Goal: Task Accomplishment & Management: Manage account settings

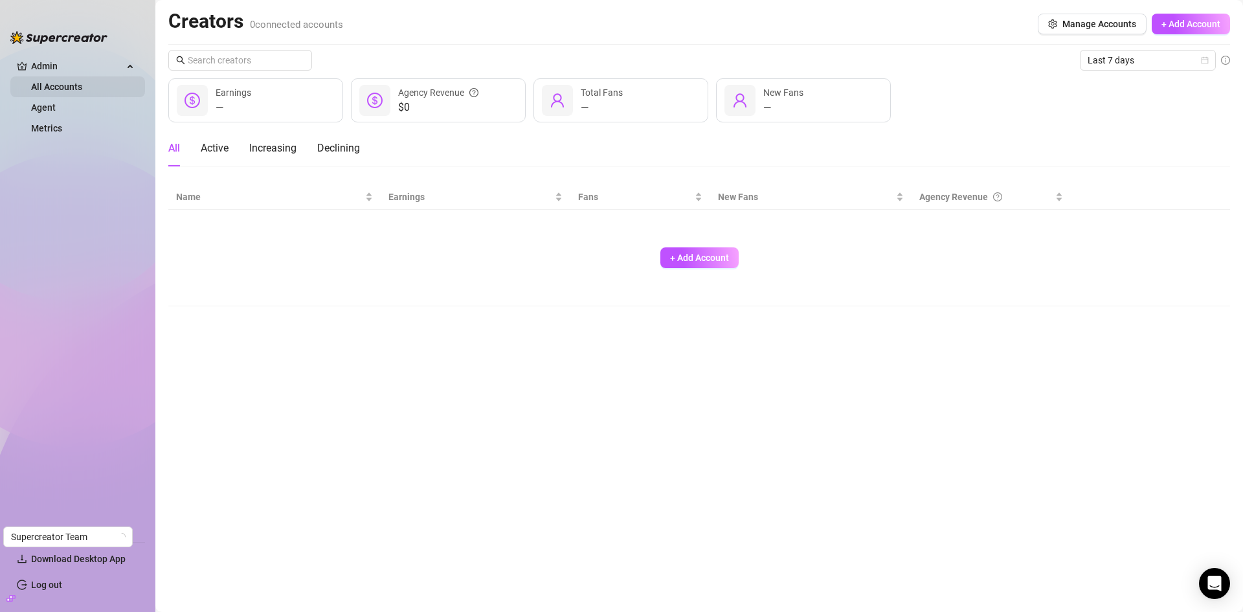
click at [80, 85] on link "All Accounts" at bounding box center [56, 87] width 51 height 10
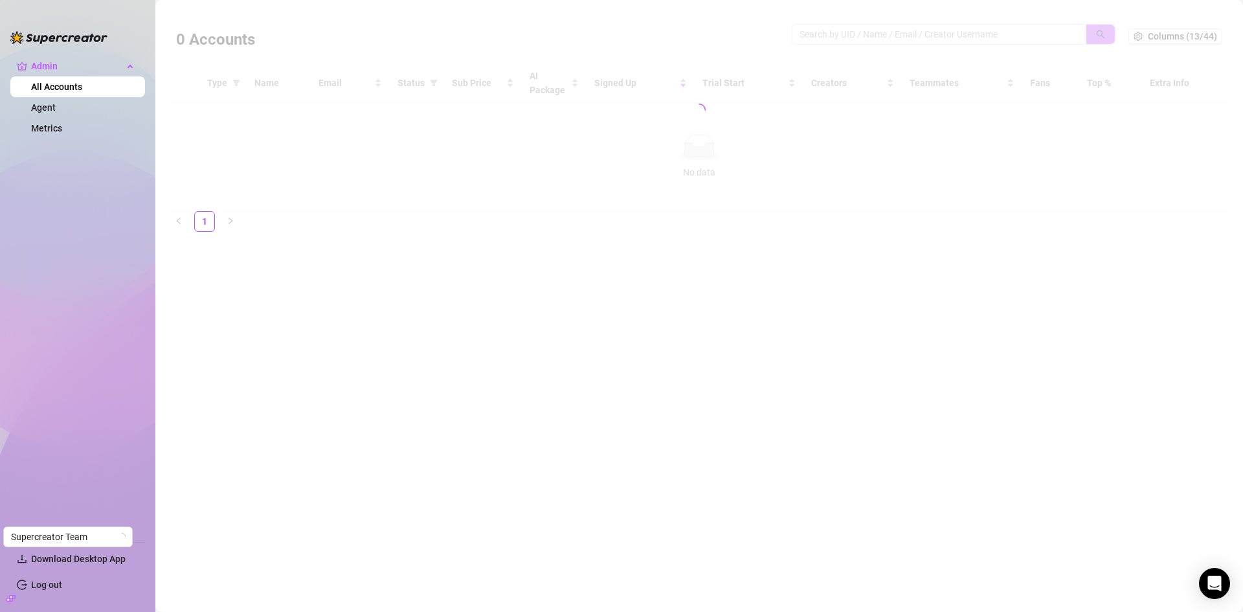
click at [835, 32] on div at bounding box center [699, 110] width 1062 height 202
click at [839, 36] on div at bounding box center [699, 110] width 1062 height 202
click at [841, 36] on div at bounding box center [699, 110] width 1062 height 202
click at [838, 36] on div at bounding box center [699, 110] width 1062 height 202
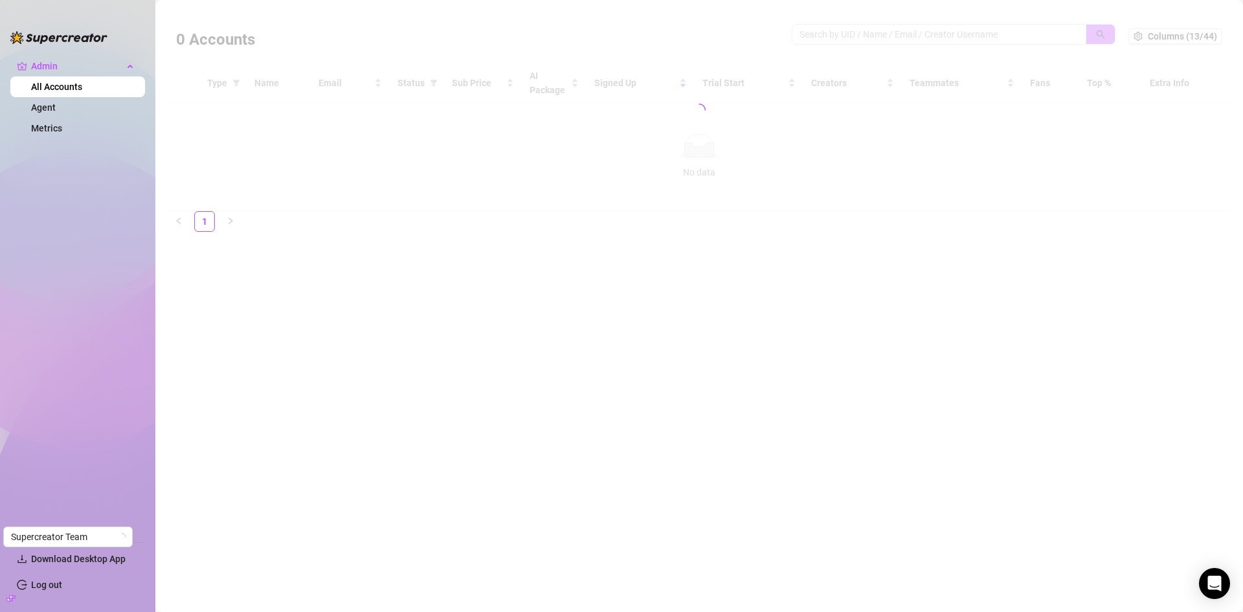
click at [839, 31] on div at bounding box center [699, 110] width 1062 height 202
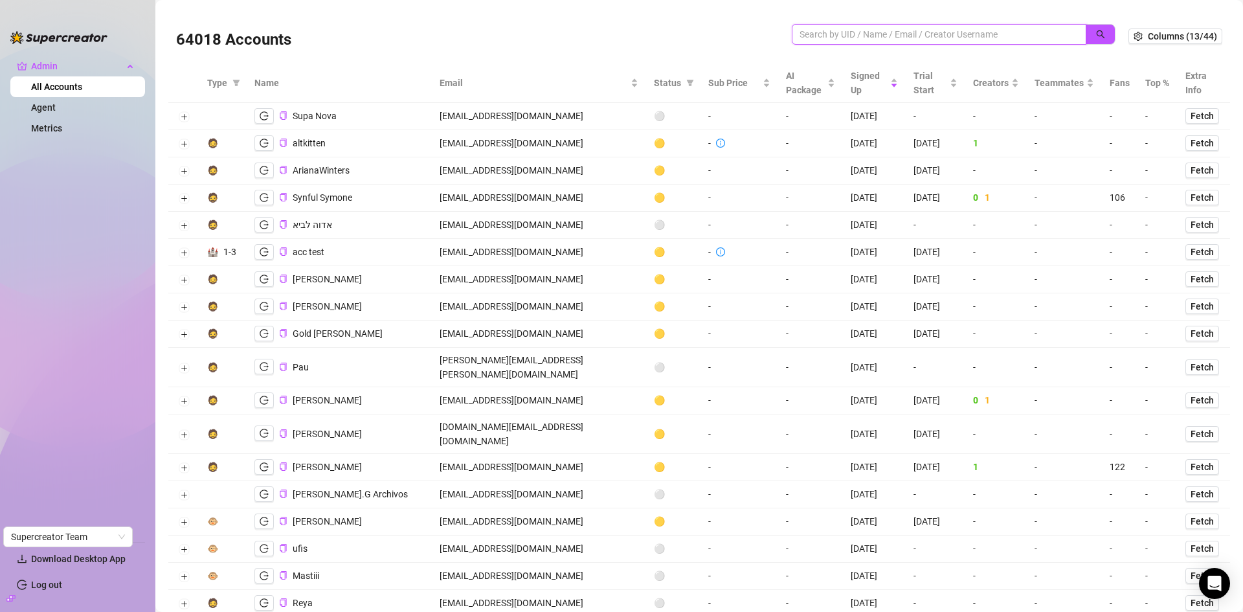
click at [839, 31] on input "search" at bounding box center [934, 34] width 269 height 14
paste input "Oh, thanks for flagging this! Could you please share the User ID from the scree…"
type input "Oh, thanks for flagging this! Could you please share the User ID from the scree…"
click at [1071, 31] on icon "close-circle" at bounding box center [1075, 34] width 8 height 8
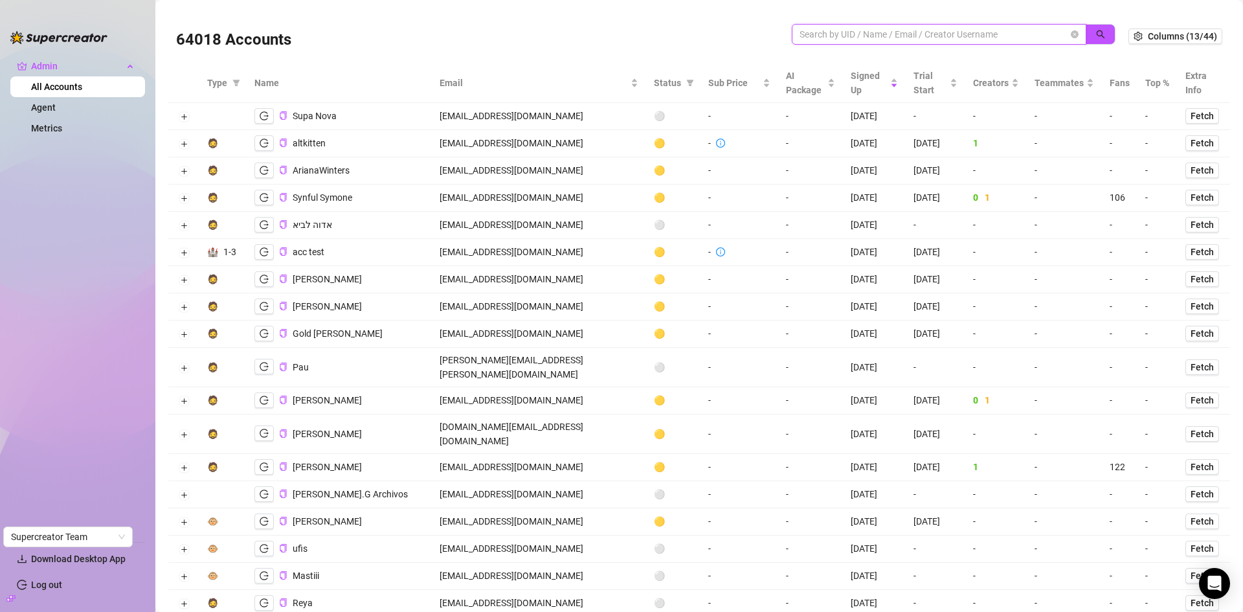
scroll to position [0, 0]
click at [975, 32] on input "search" at bounding box center [934, 34] width 269 height 14
paste input "db.wolf23@gmail.com"
click at [1096, 31] on icon "search" at bounding box center [1100, 34] width 9 height 9
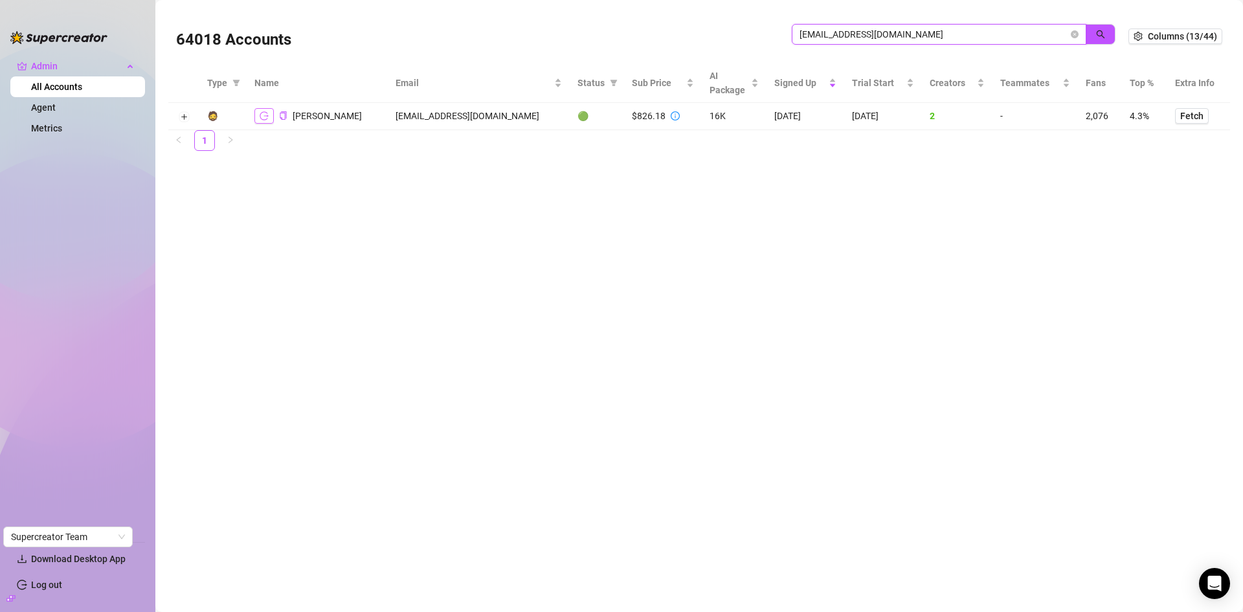
type input "db.wolf23@gmail.com"
click at [188, 114] on button "Expand row" at bounding box center [184, 117] width 10 height 10
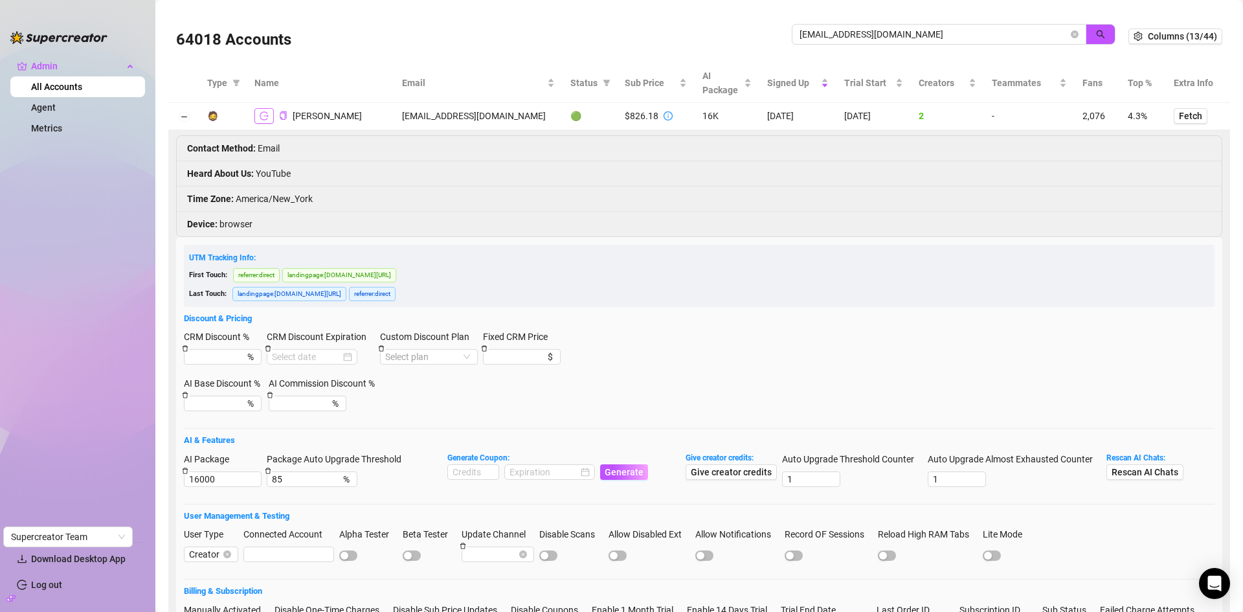
click at [269, 113] on button "button" at bounding box center [264, 116] width 19 height 16
click at [261, 117] on icon "logout" at bounding box center [264, 115] width 9 height 9
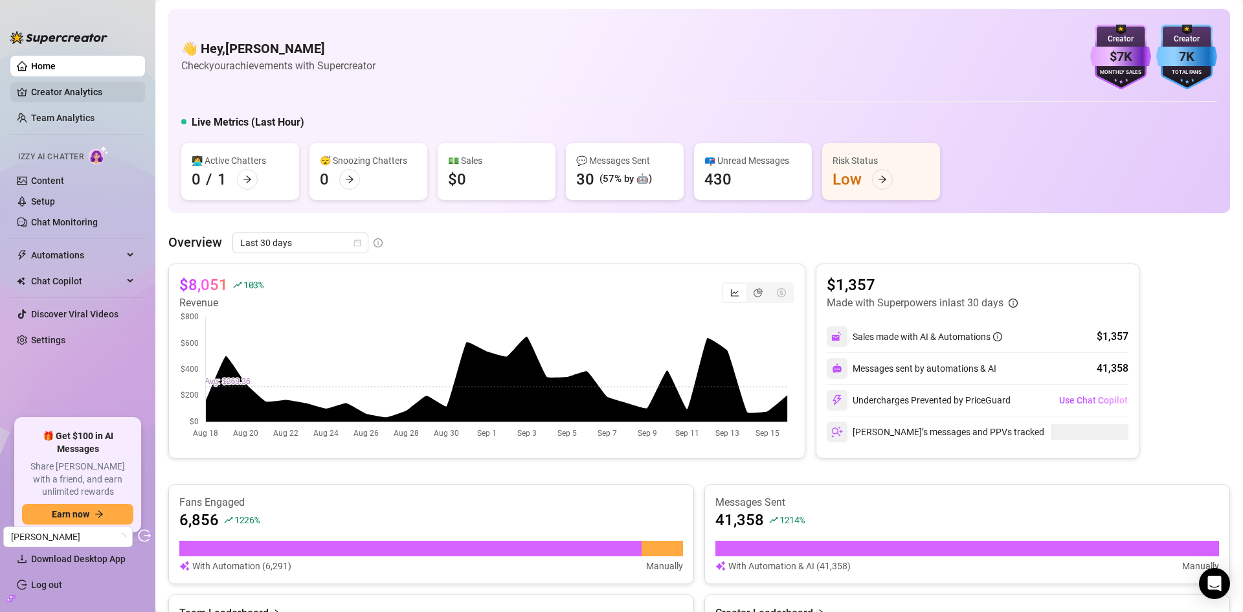
click at [60, 86] on link "Creator Analytics" at bounding box center [83, 92] width 104 height 21
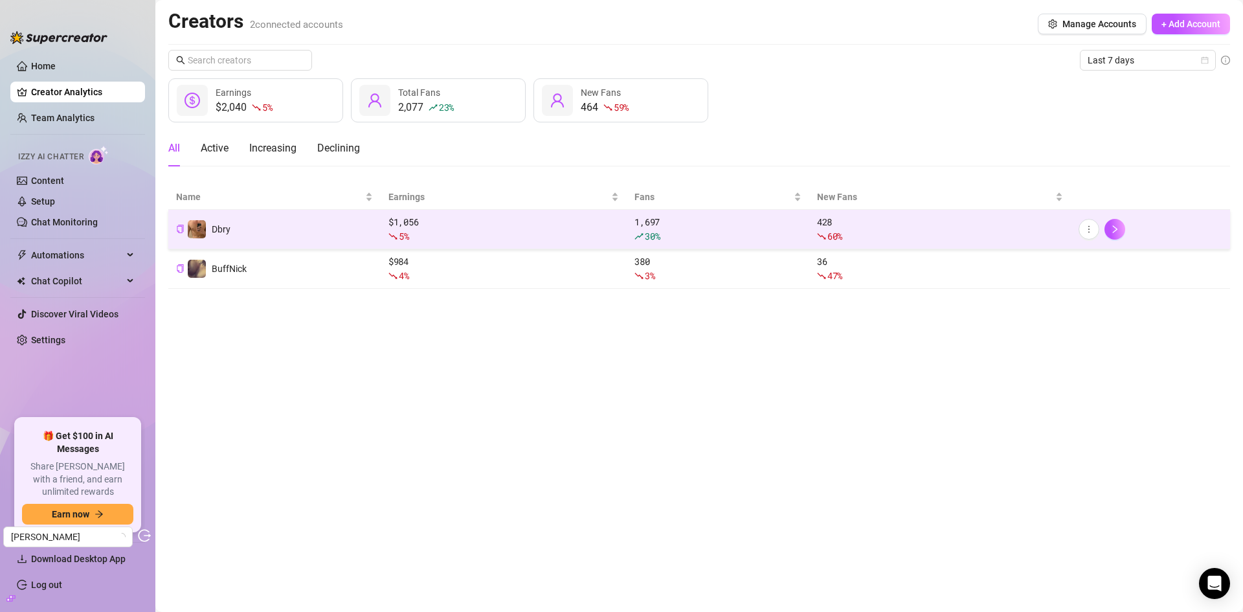
click at [297, 227] on td "Dbry" at bounding box center [274, 230] width 212 height 40
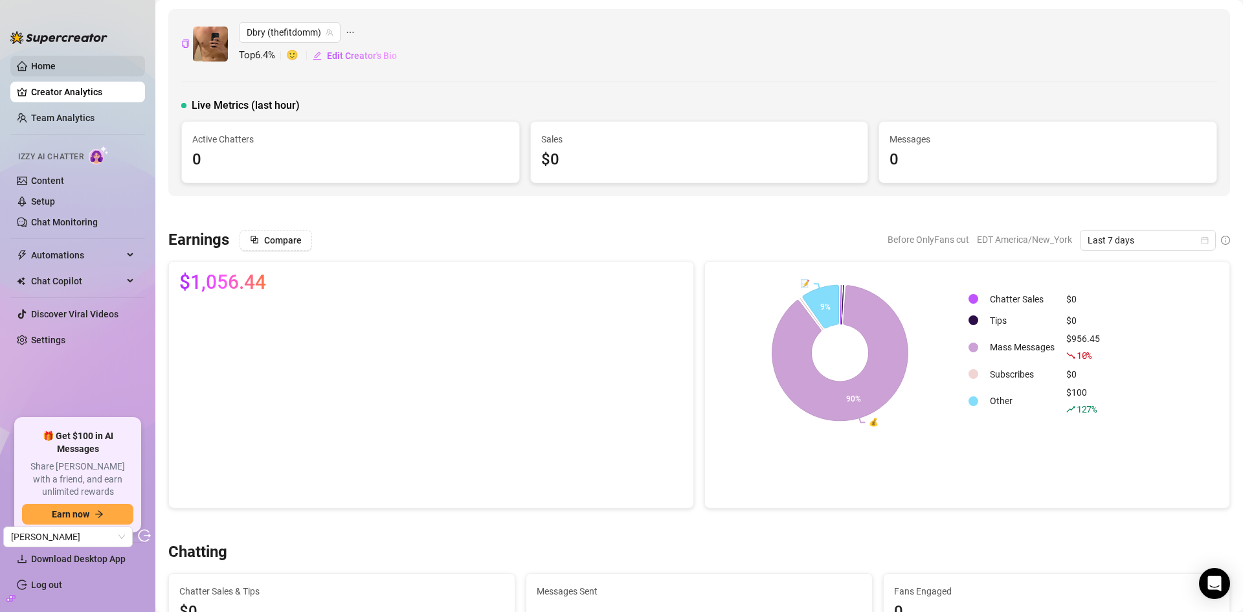
click at [56, 68] on link "Home" at bounding box center [43, 66] width 25 height 10
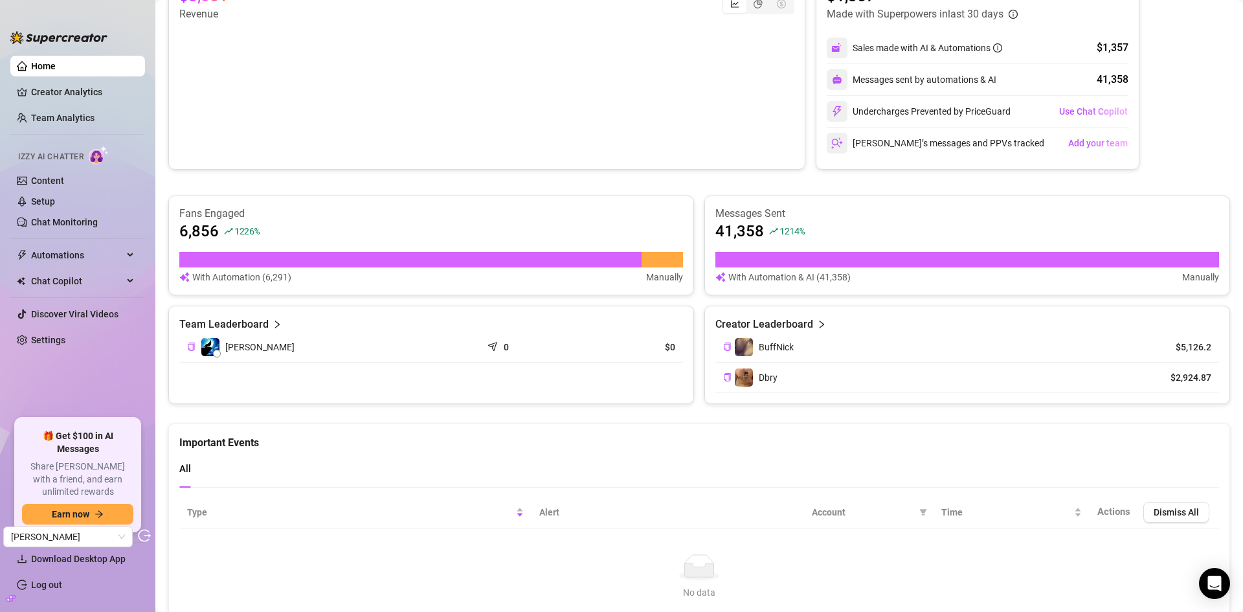
scroll to position [94, 0]
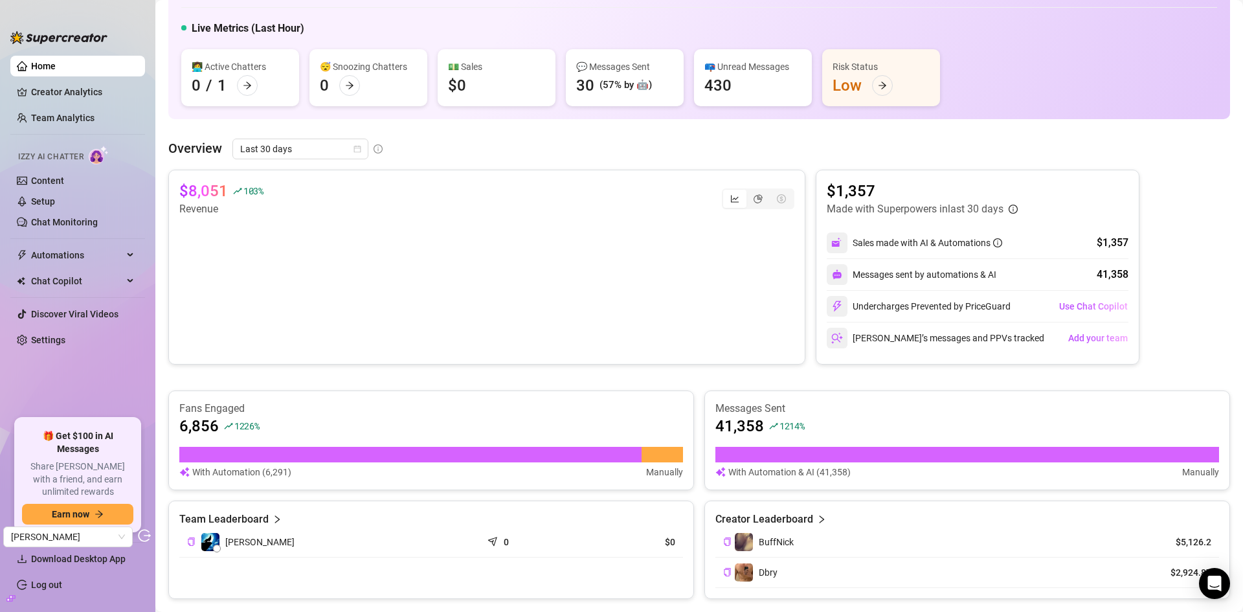
click at [822, 519] on div "Creator Leaderboard" at bounding box center [968, 520] width 504 height 16
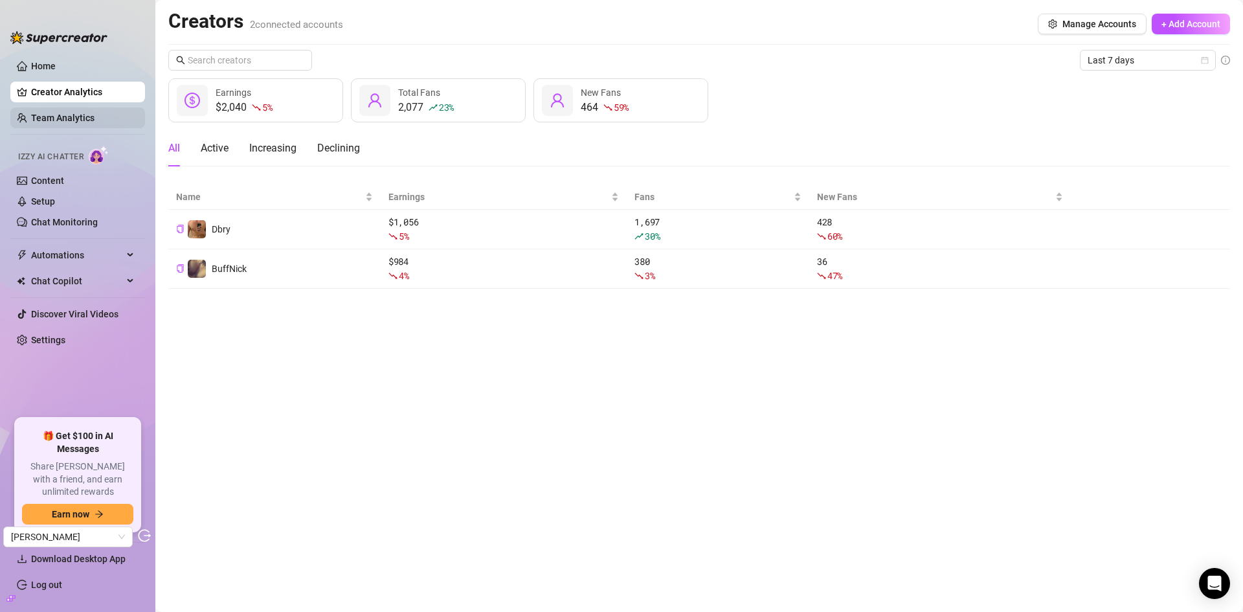
click at [65, 118] on link "Team Analytics" at bounding box center [62, 118] width 63 height 10
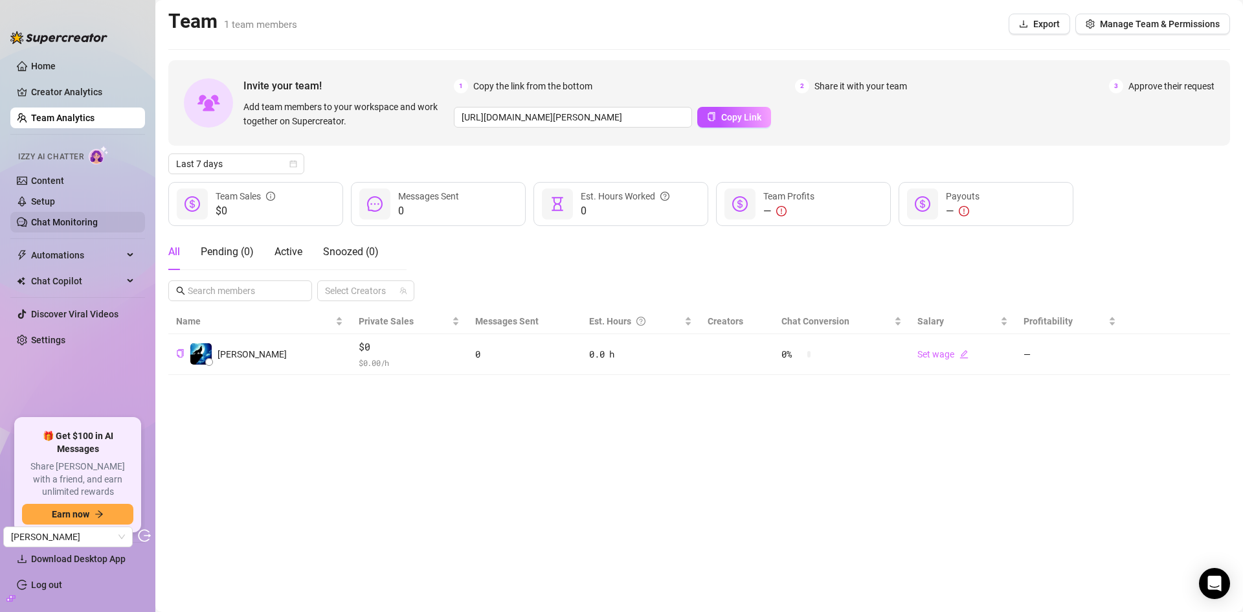
click at [63, 221] on link "Chat Monitoring" at bounding box center [64, 222] width 67 height 10
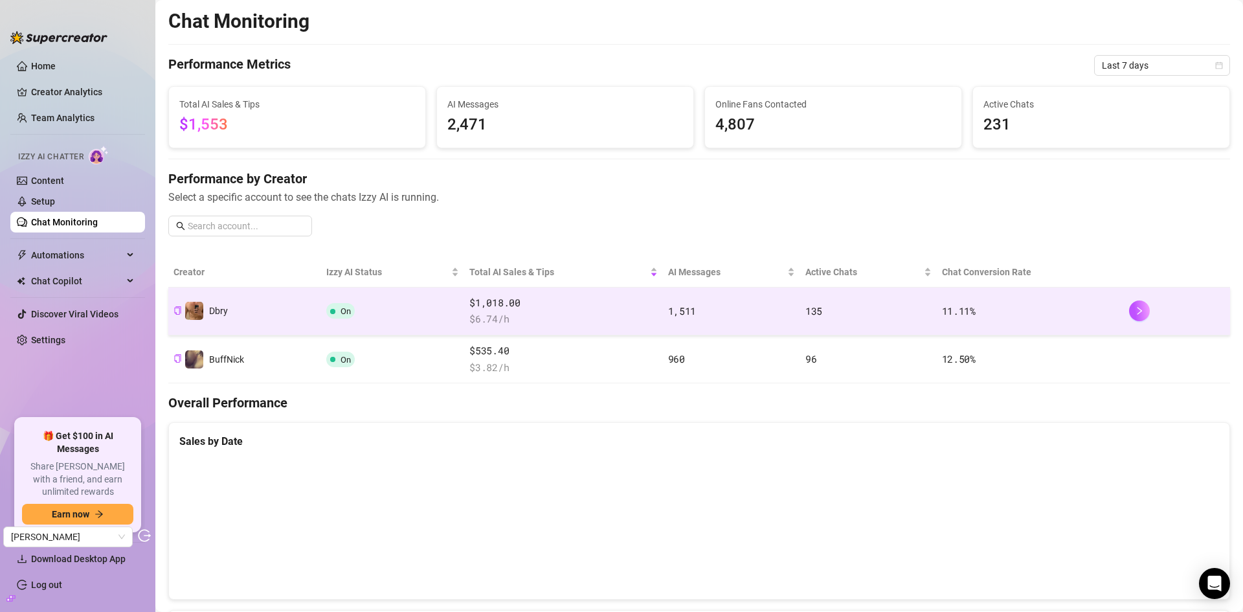
click at [391, 313] on td "On" at bounding box center [393, 312] width 144 height 48
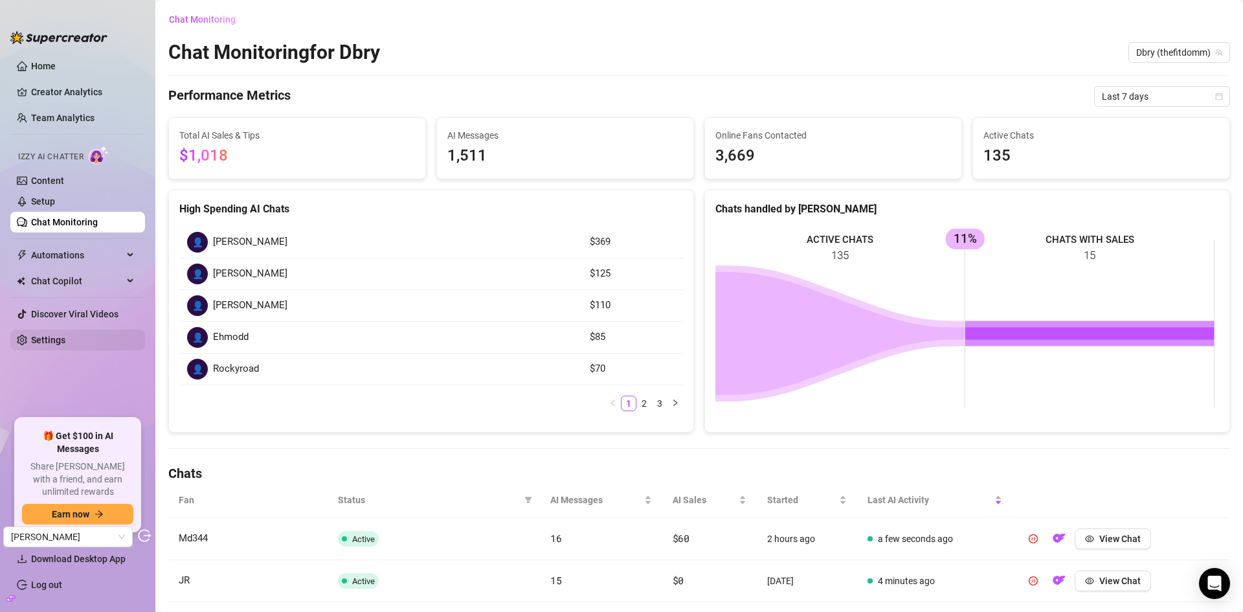
click at [60, 336] on link "Settings" at bounding box center [48, 340] width 34 height 10
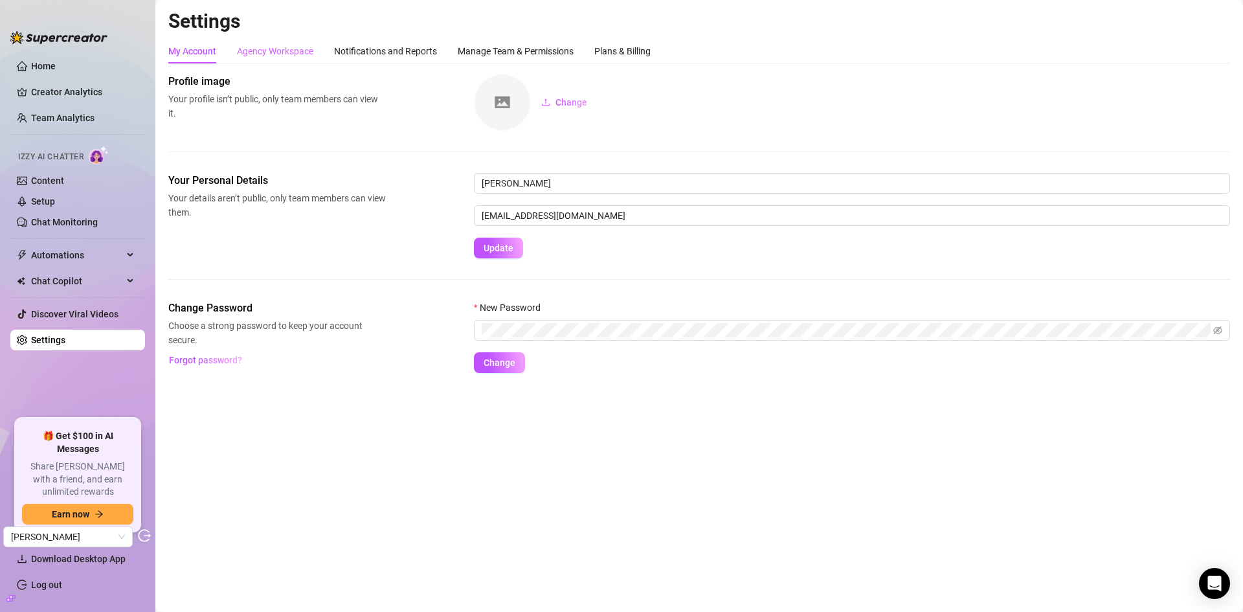
click at [246, 63] on div "Agency Workspace" at bounding box center [275, 51] width 76 height 25
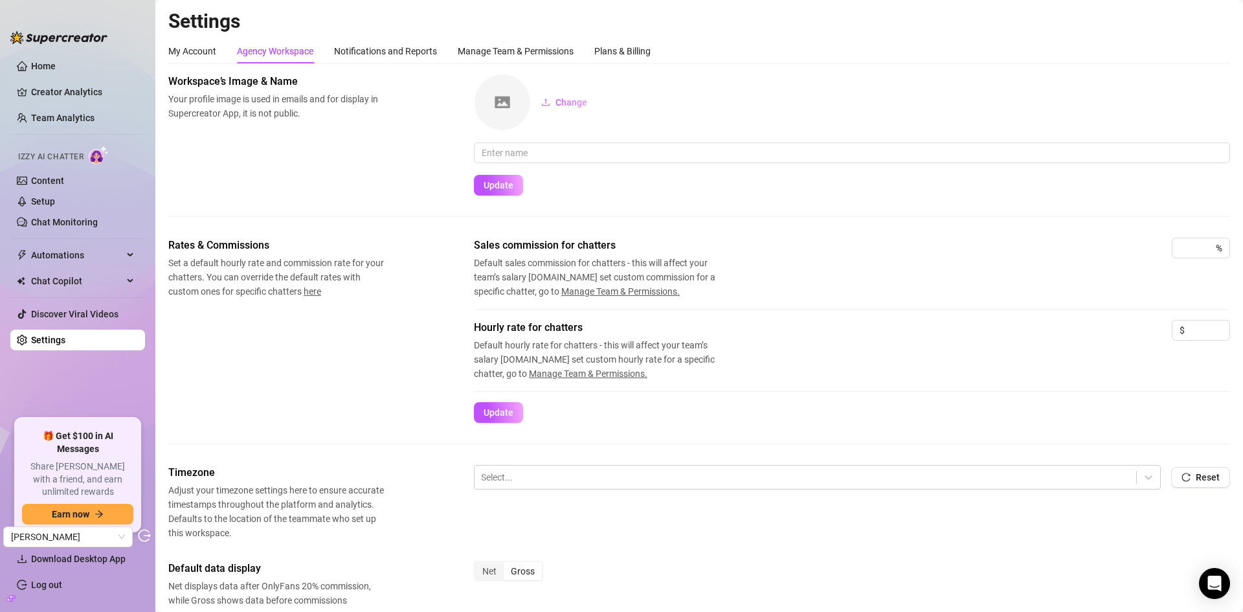
click at [593, 50] on div "My Account Agency Workspace Notifications and Reports Manage Team & Permissions…" at bounding box center [409, 51] width 482 height 25
click at [598, 47] on div "Plans & Billing" at bounding box center [623, 51] width 56 height 14
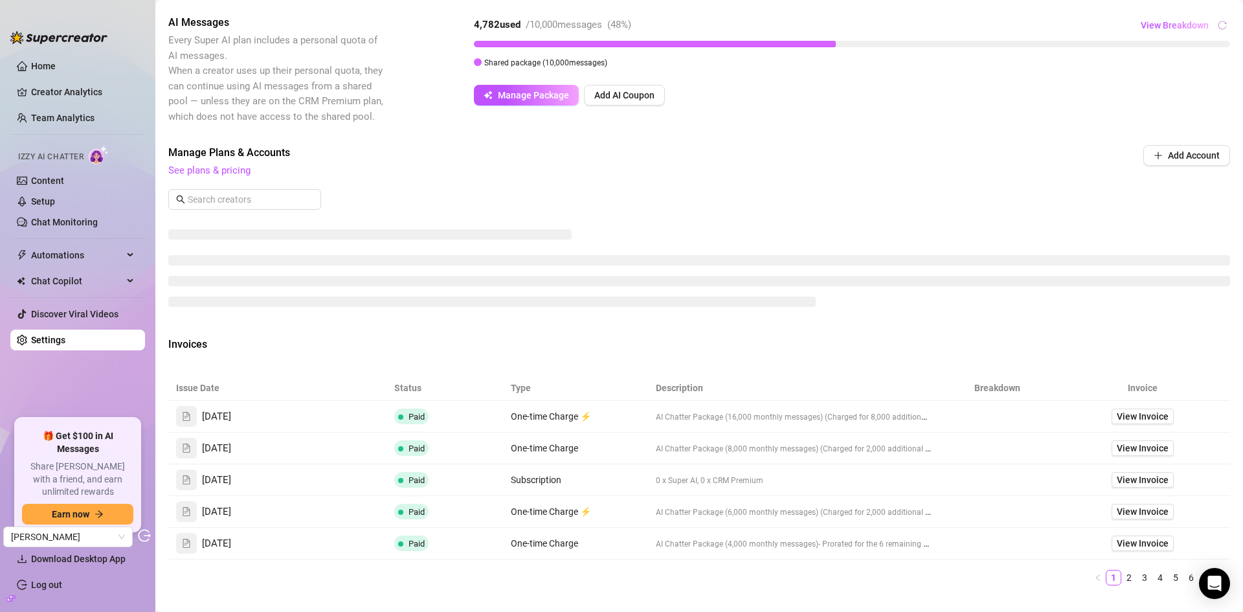
scroll to position [365, 0]
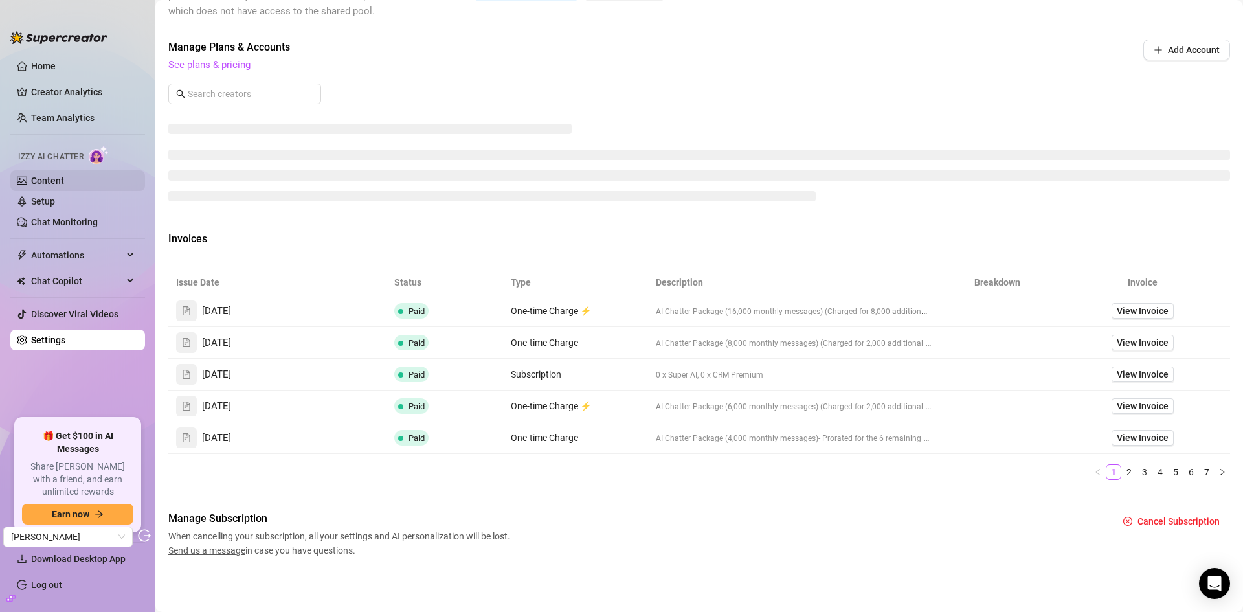
click at [64, 178] on link "Content" at bounding box center [47, 181] width 33 height 10
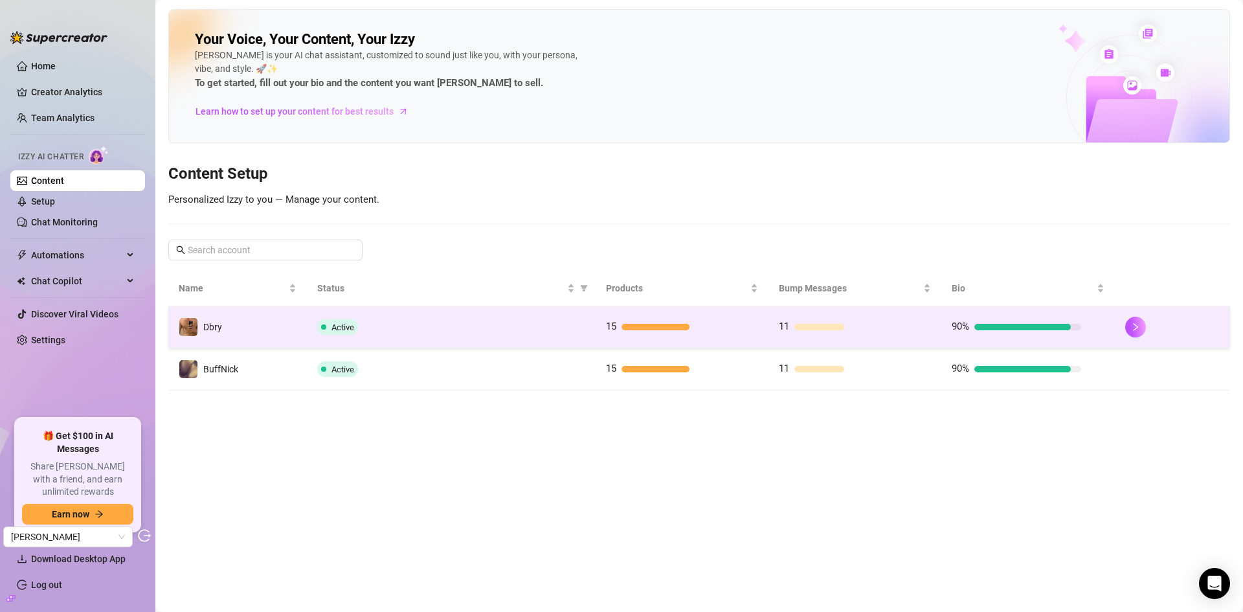
click at [540, 324] on div "Active" at bounding box center [451, 327] width 268 height 16
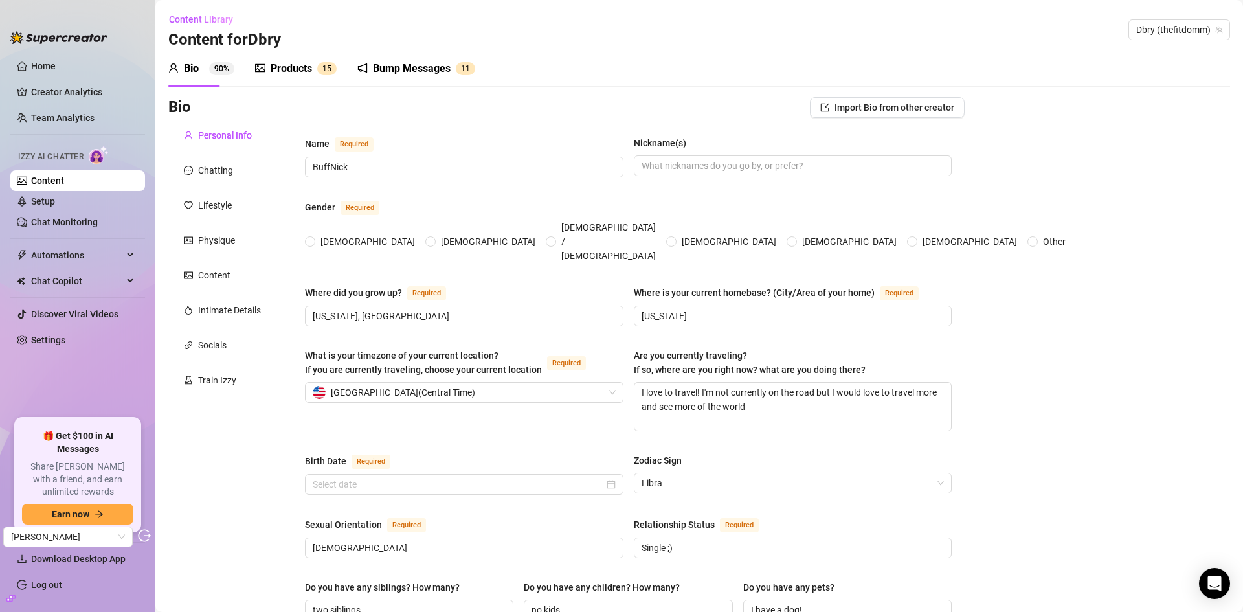
radio input "true"
type input "September 22nd, 1998"
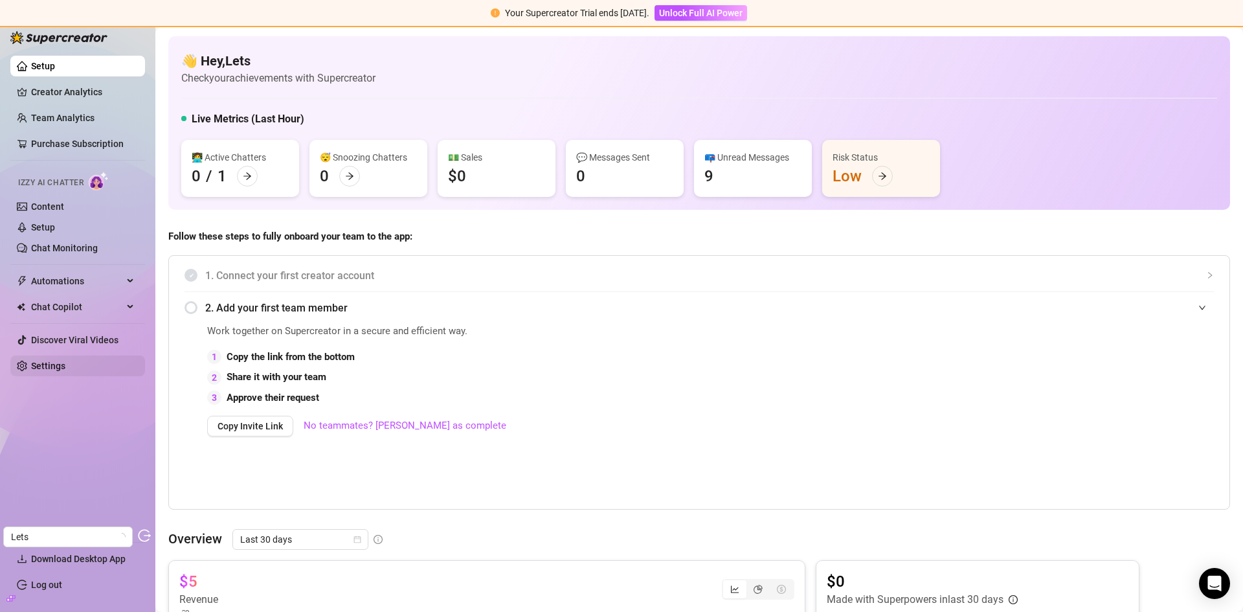
click at [61, 361] on link "Settings" at bounding box center [48, 366] width 34 height 10
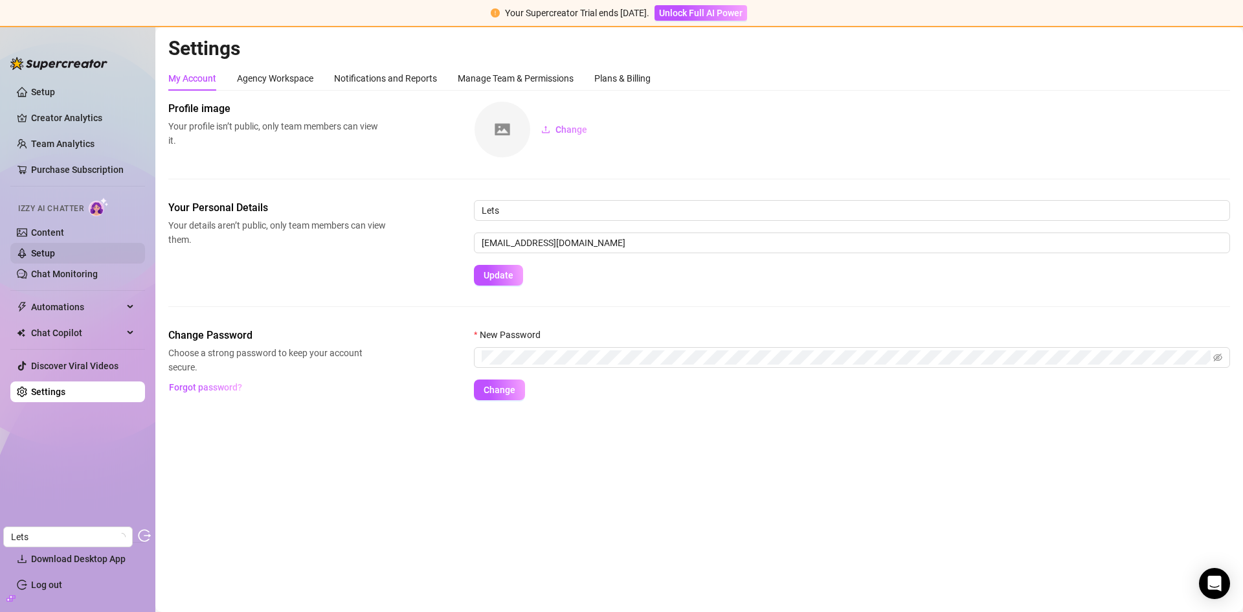
click at [54, 253] on link "Setup" at bounding box center [43, 253] width 24 height 10
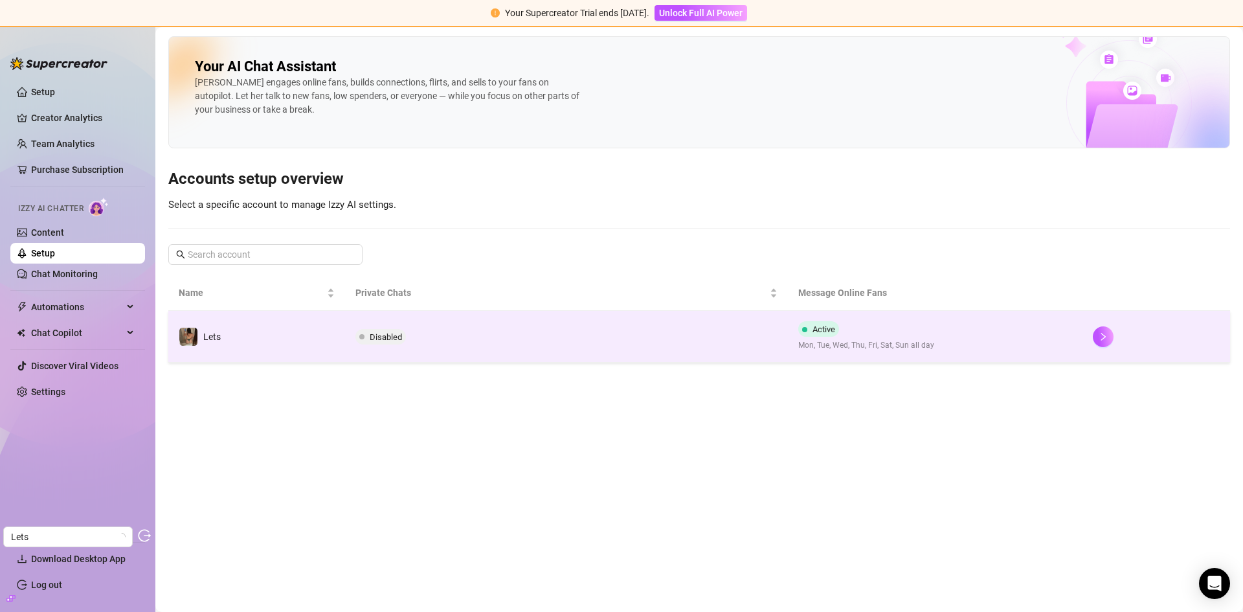
click at [615, 339] on td "Disabled" at bounding box center [566, 337] width 442 height 52
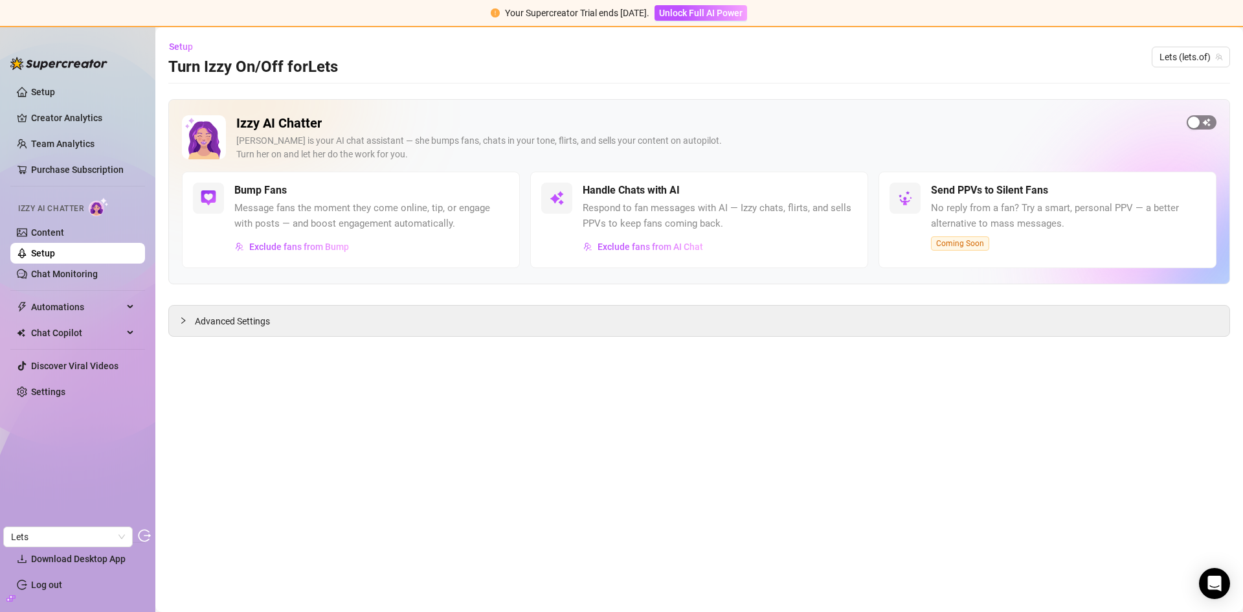
click at [1209, 128] on span "button" at bounding box center [1202, 122] width 30 height 14
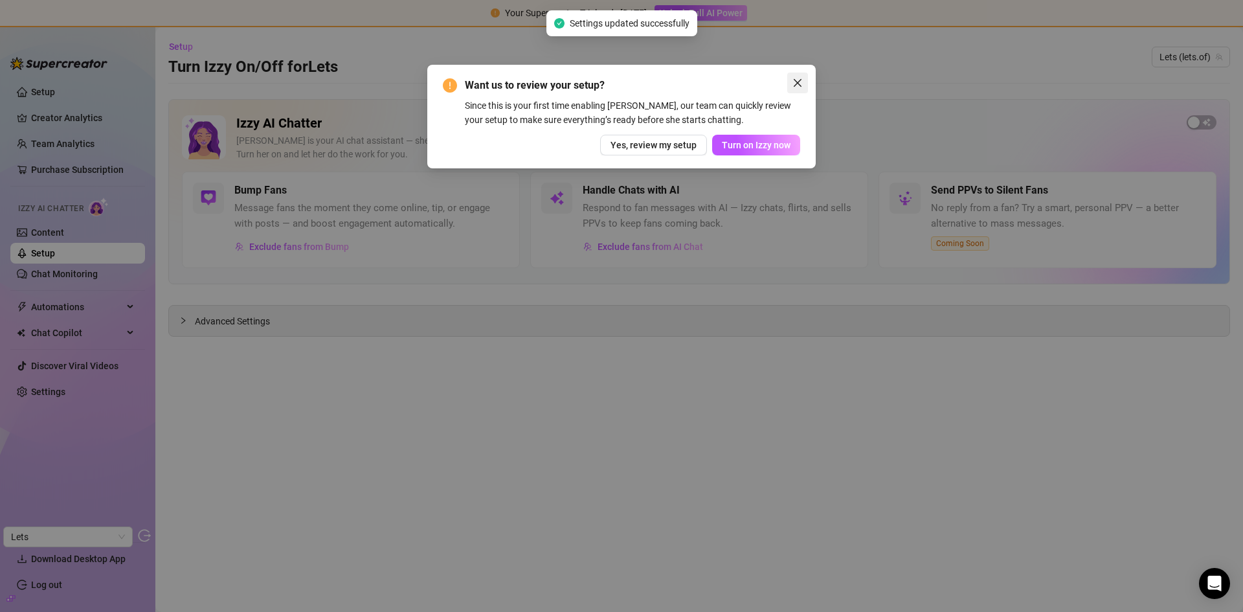
click at [797, 82] on icon "close" at bounding box center [798, 83] width 8 height 8
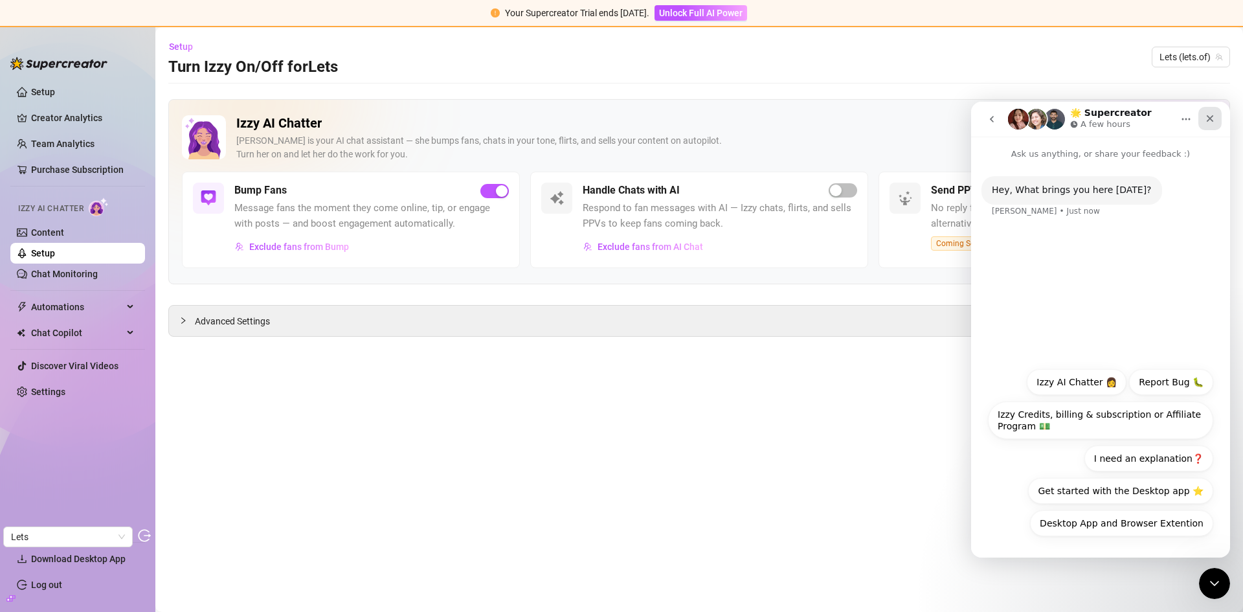
click at [1209, 115] on icon "Close" at bounding box center [1210, 118] width 10 height 10
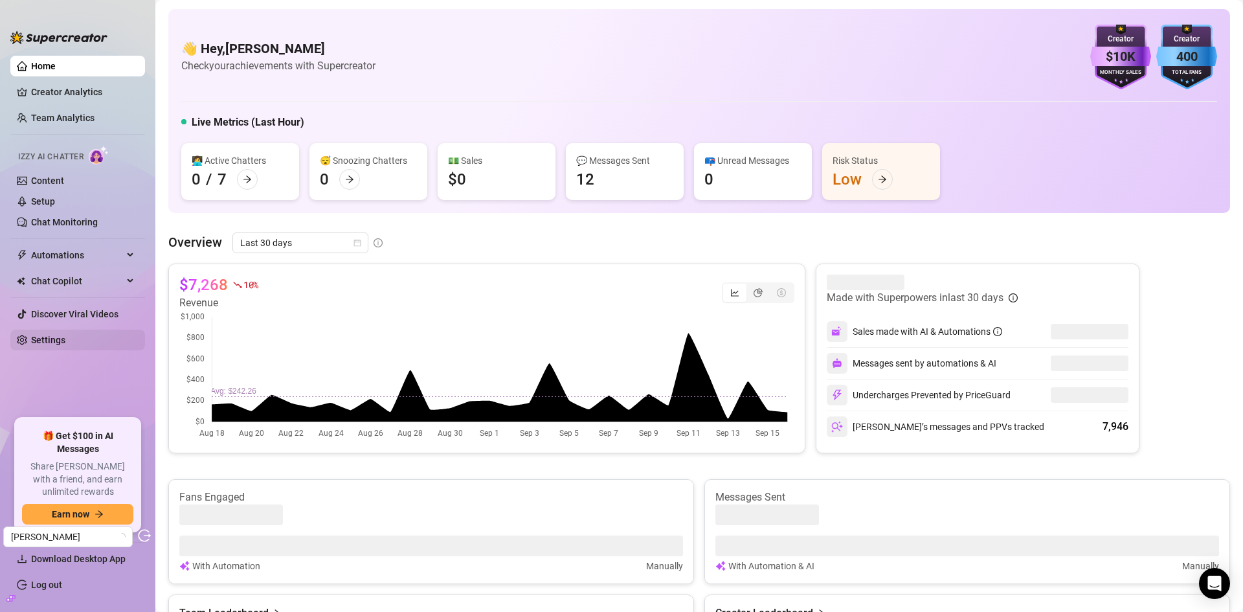
click at [62, 335] on link "Settings" at bounding box center [48, 340] width 34 height 10
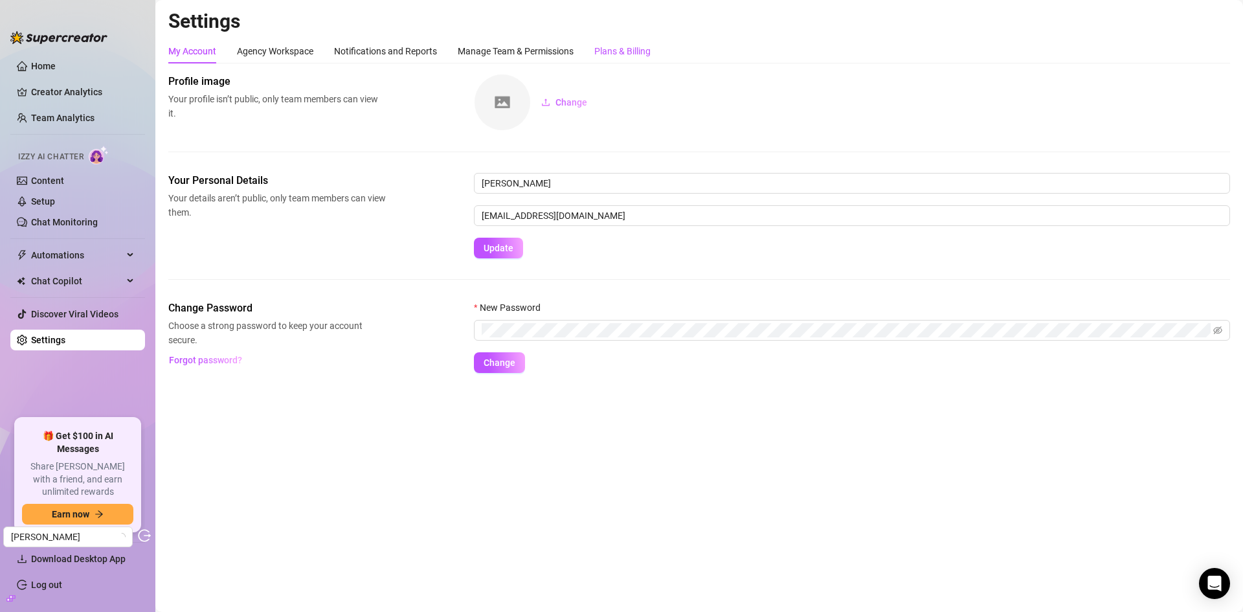
click at [598, 49] on div "Plans & Billing" at bounding box center [623, 51] width 56 height 14
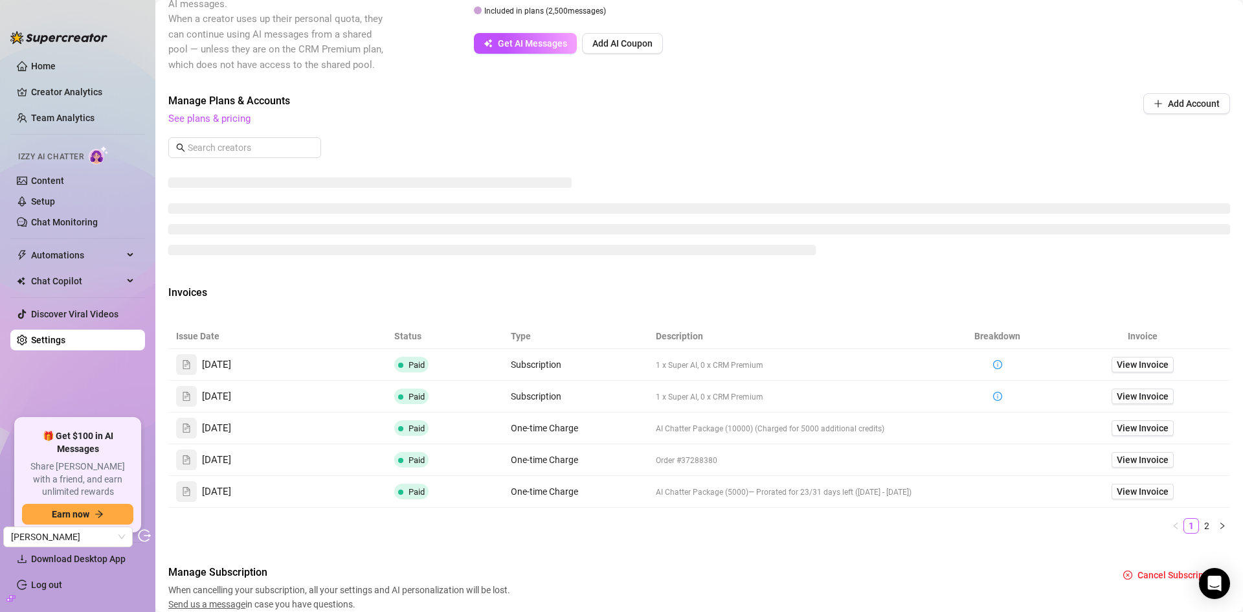
scroll to position [365, 0]
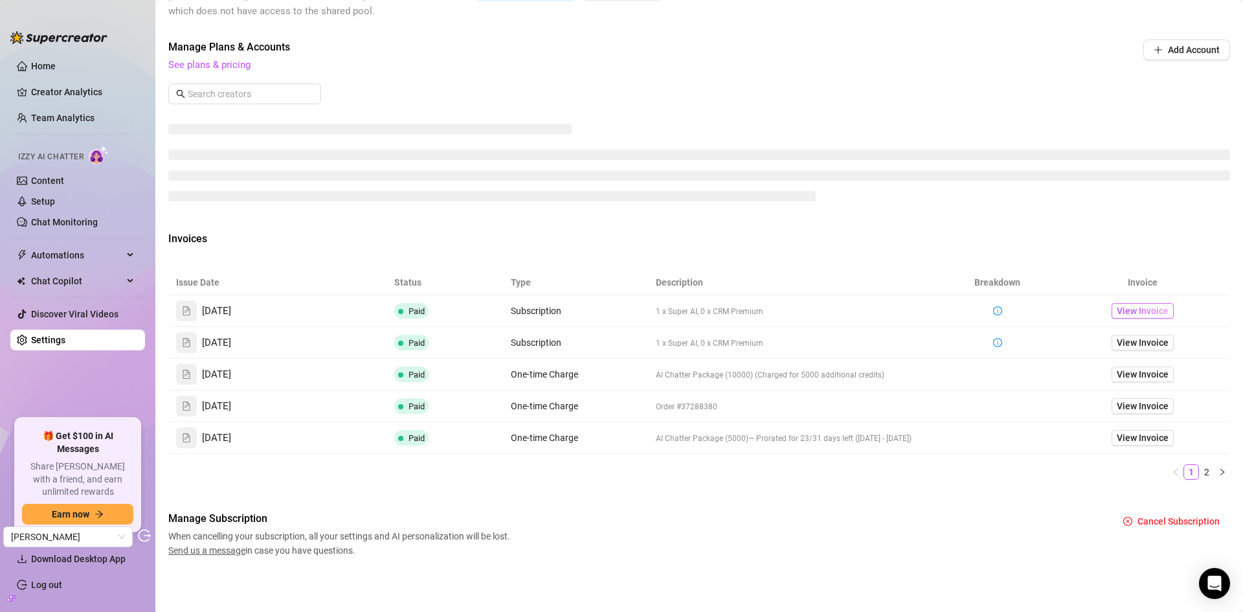
click at [1126, 308] on span "View Invoice" at bounding box center [1143, 311] width 52 height 14
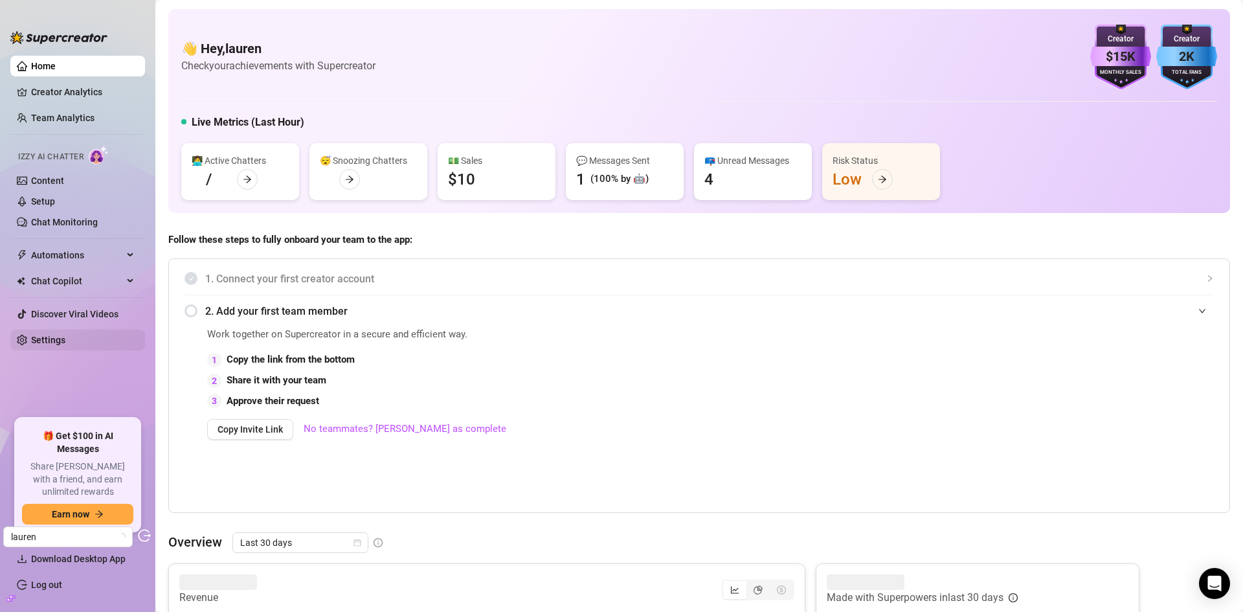
click at [57, 339] on link "Settings" at bounding box center [48, 340] width 34 height 10
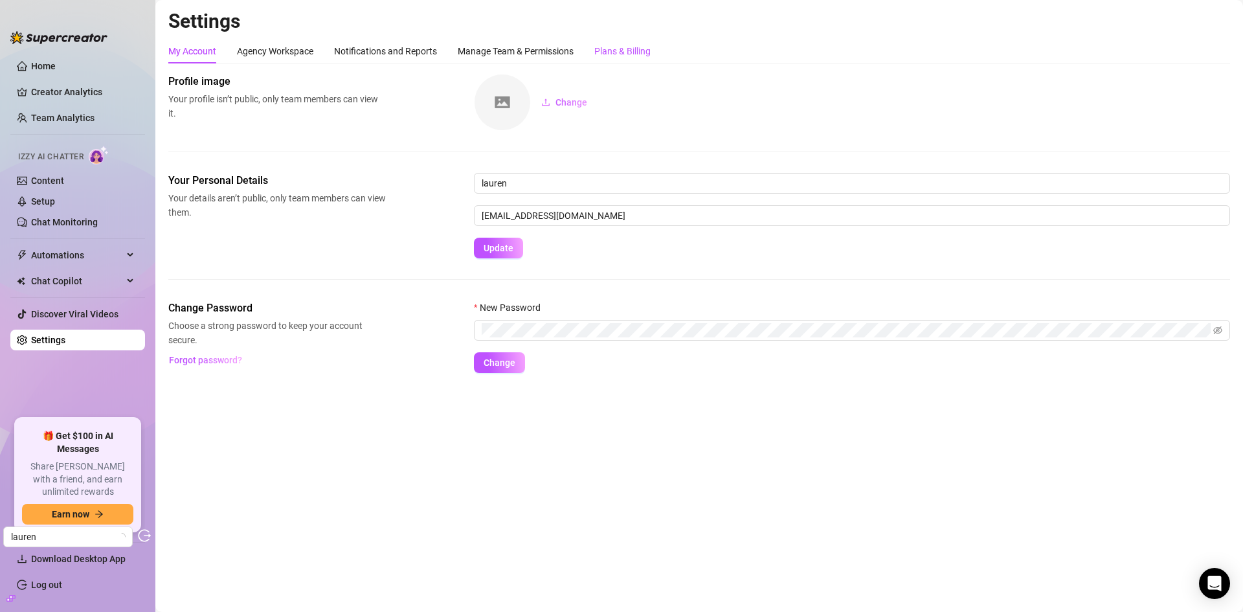
click at [613, 56] on div "Plans & Billing" at bounding box center [623, 51] width 56 height 14
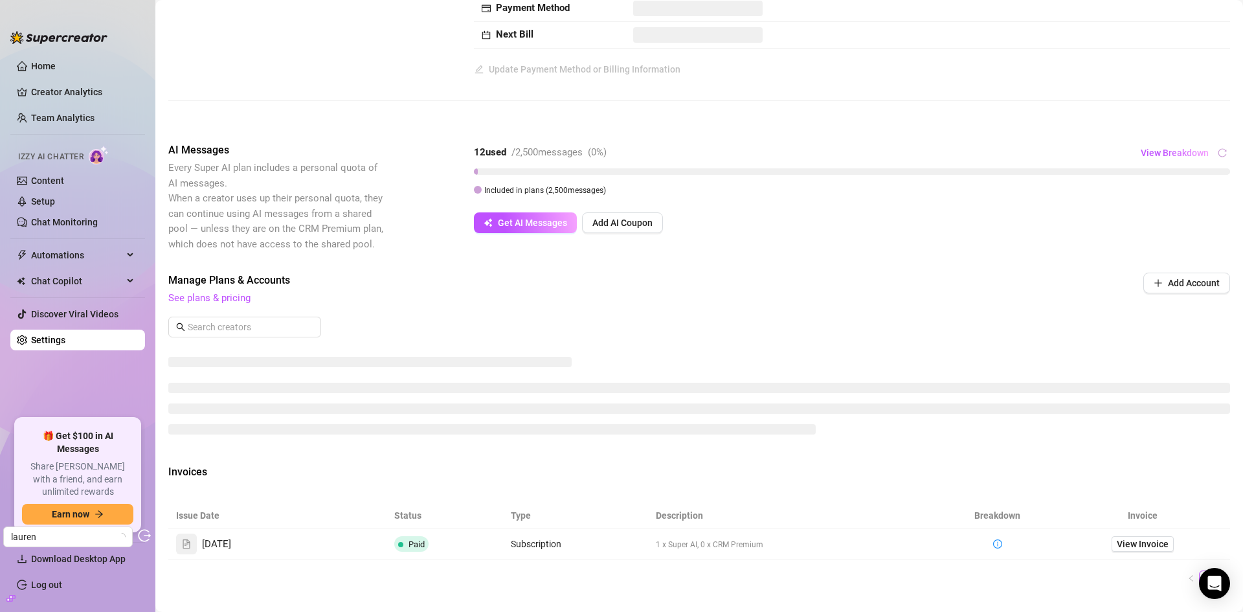
scroll to position [65, 0]
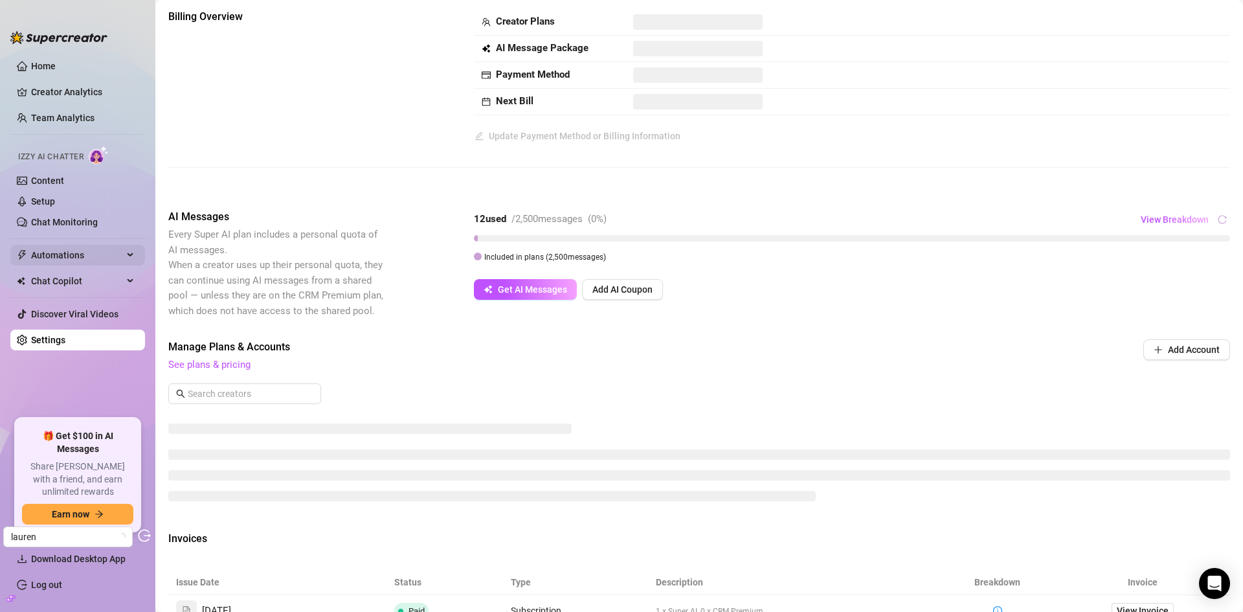
click at [100, 253] on span "Automations" at bounding box center [77, 255] width 92 height 21
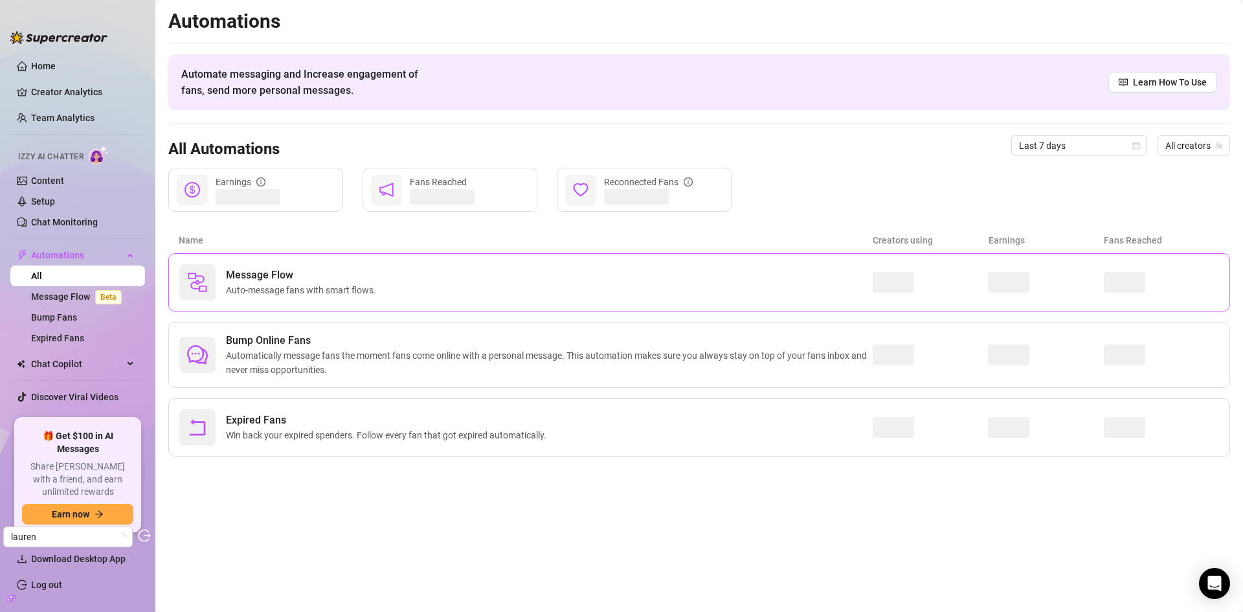
click at [402, 289] on div "Message Flow Auto-message fans with smart flows." at bounding box center [526, 282] width 694 height 36
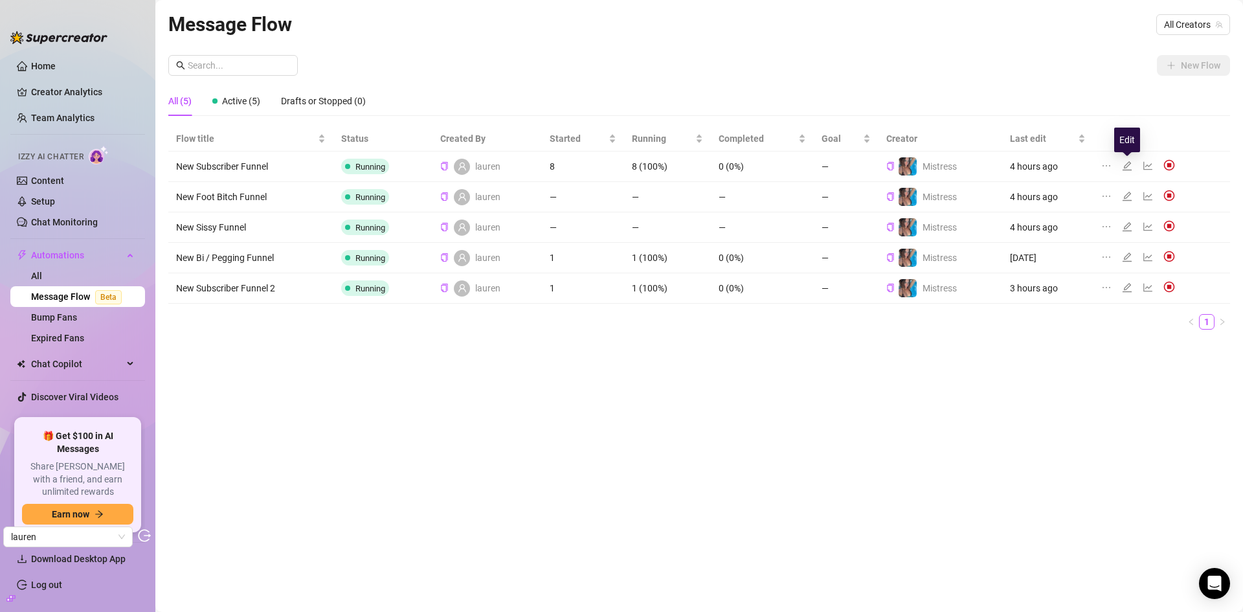
click at [1131, 167] on icon "edit" at bounding box center [1127, 166] width 10 height 10
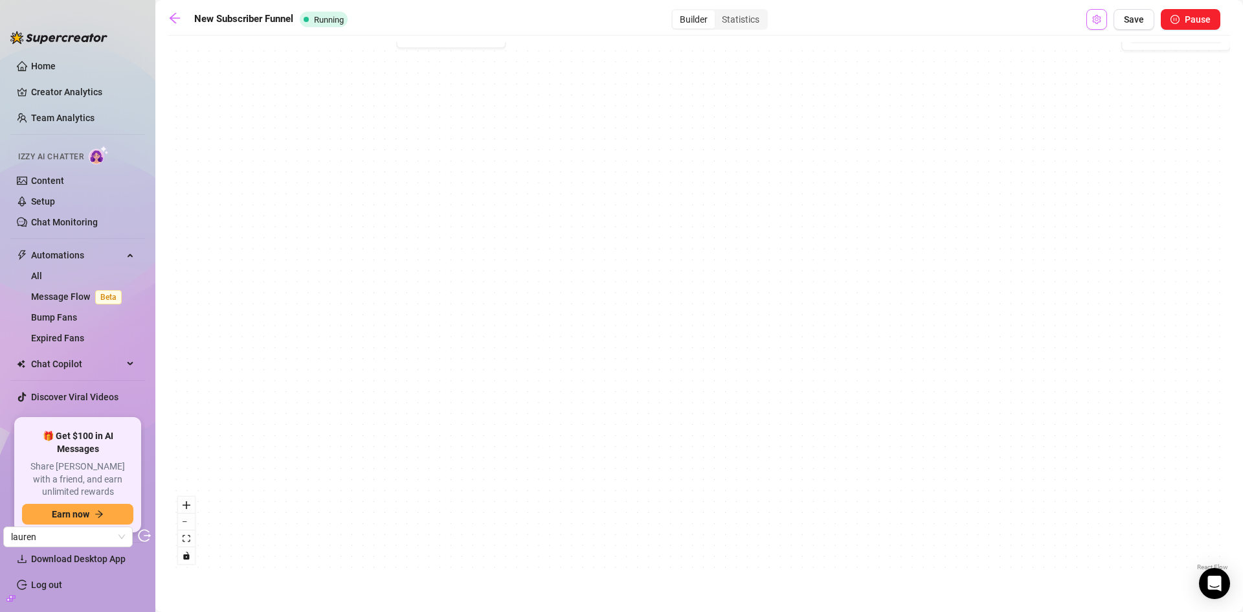
click at [1097, 18] on icon "setting" at bounding box center [1097, 19] width 8 height 9
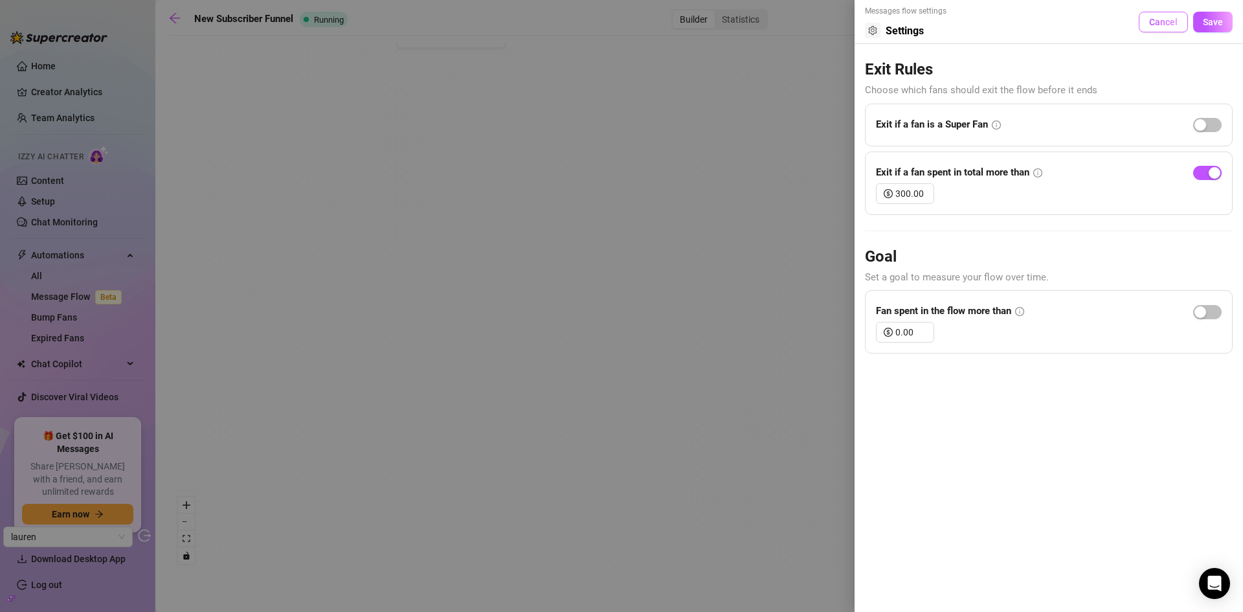
click at [1152, 28] on button "Cancel" at bounding box center [1163, 22] width 49 height 21
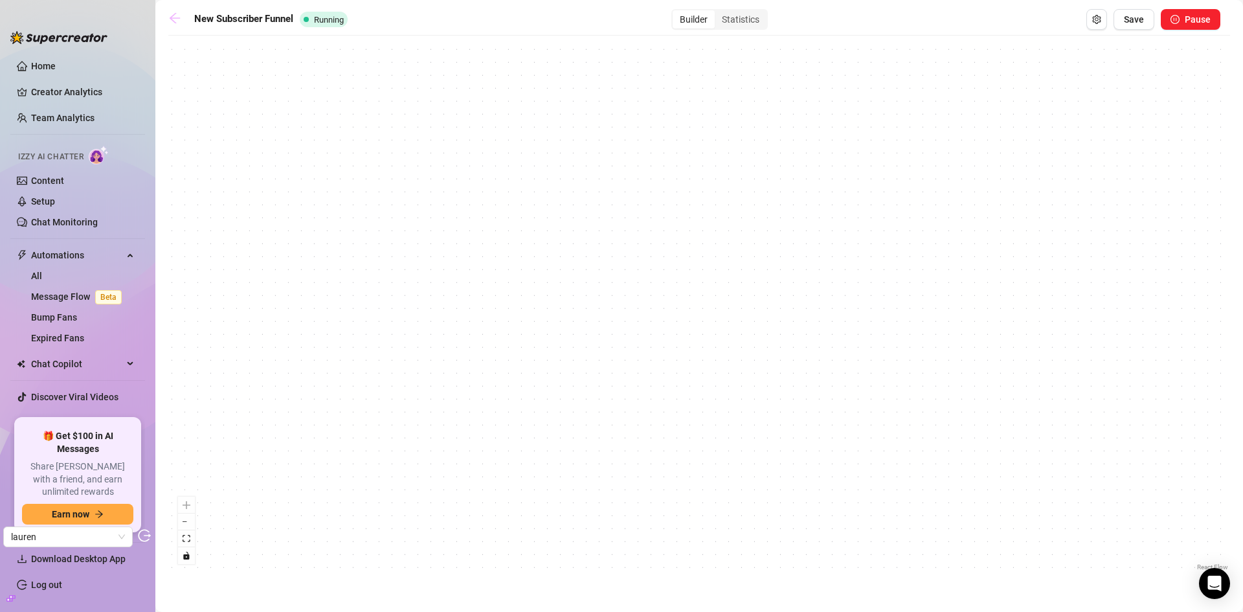
click at [177, 16] on icon "arrow-left" at bounding box center [174, 18] width 13 height 13
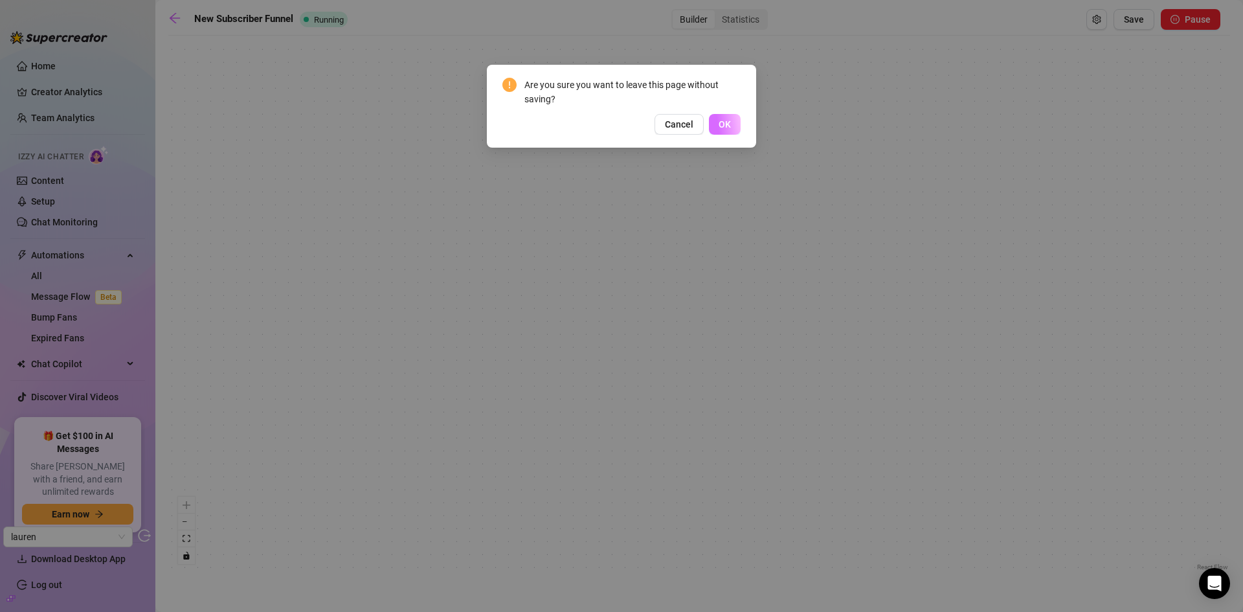
click at [727, 124] on span "OK" at bounding box center [725, 124] width 12 height 10
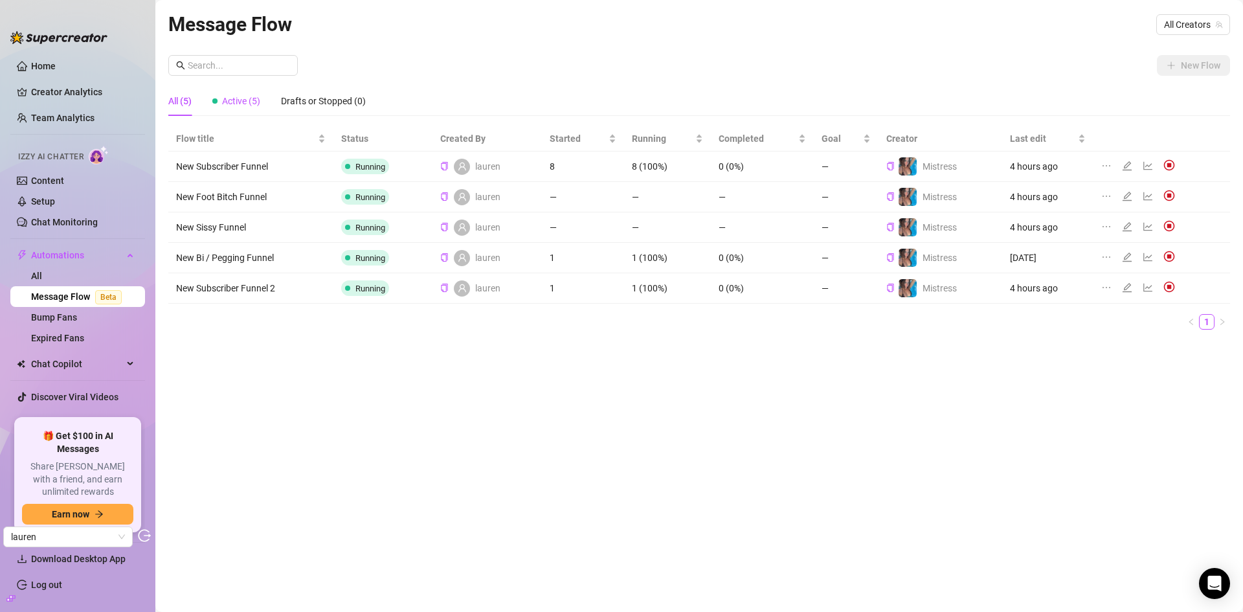
click at [249, 99] on span "Active (5)" at bounding box center [241, 101] width 38 height 10
click at [180, 96] on div "All (5)" at bounding box center [179, 101] width 23 height 14
click at [1125, 195] on icon "edit" at bounding box center [1127, 196] width 10 height 10
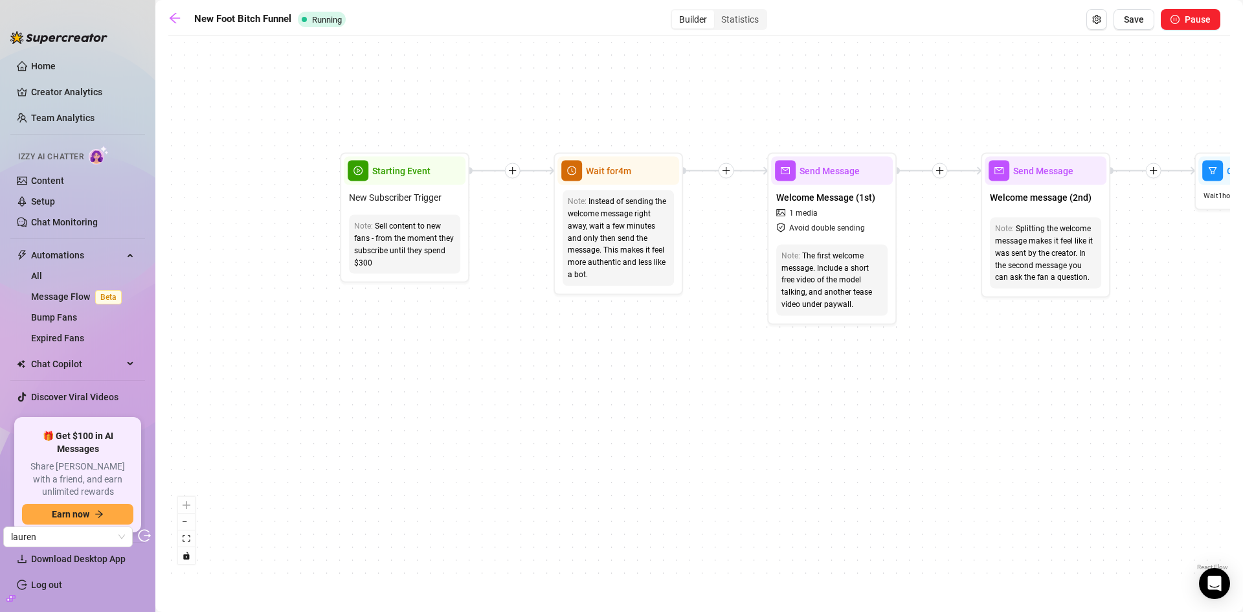
drag, startPoint x: 256, startPoint y: 297, endPoint x: 615, endPoint y: 381, distance: 367.7
click at [615, 381] on div "If True If True If True If True If False If True If False If False If False If …" at bounding box center [699, 308] width 1062 height 532
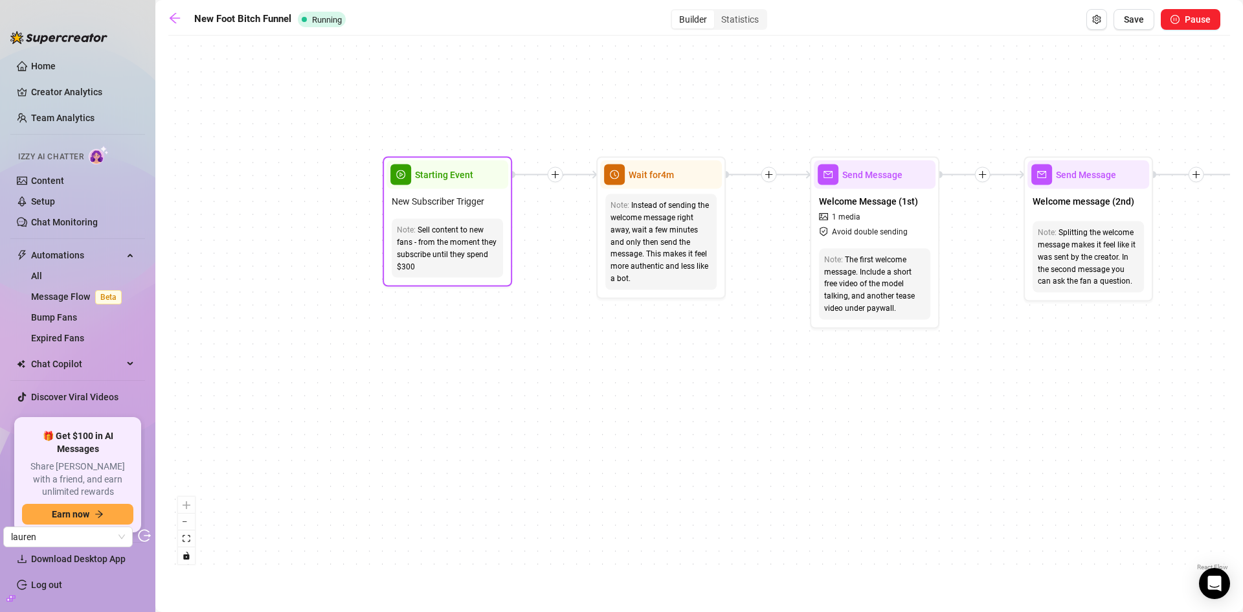
click at [464, 270] on div "Sell content to new fans - from the moment they subscribe until they spend $300" at bounding box center [447, 248] width 101 height 49
click at [492, 189] on div "New Subscriber Trigger" at bounding box center [448, 201] width 122 height 25
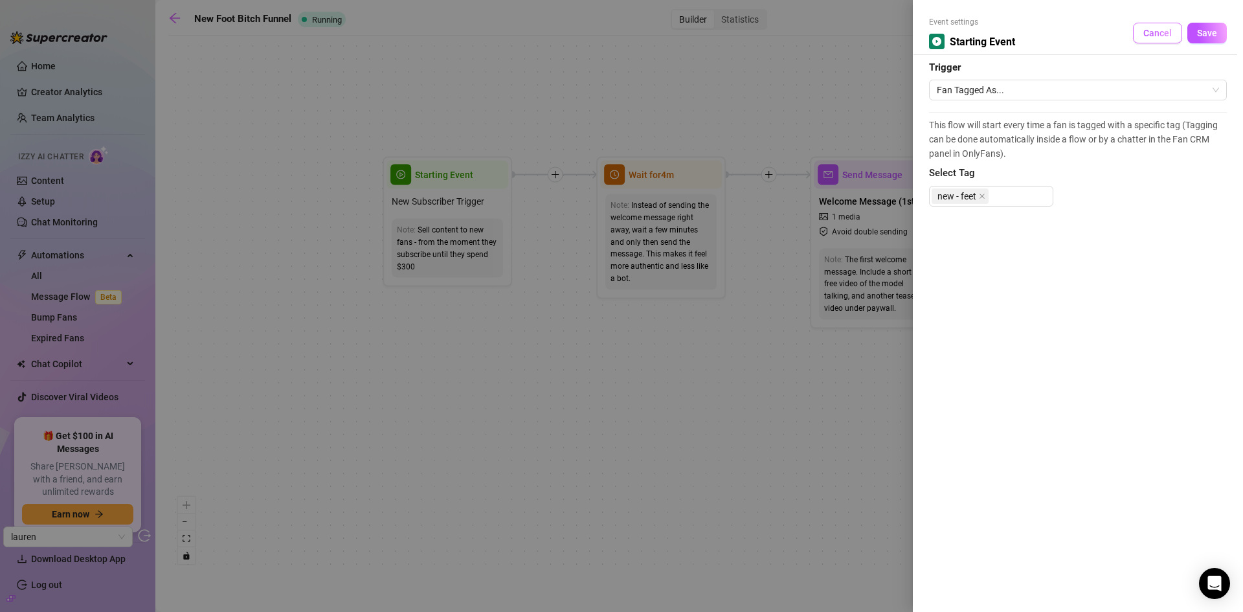
drag, startPoint x: 1156, startPoint y: 33, endPoint x: 1017, endPoint y: 30, distance: 138.6
click at [1156, 32] on span "Cancel" at bounding box center [1158, 33] width 28 height 10
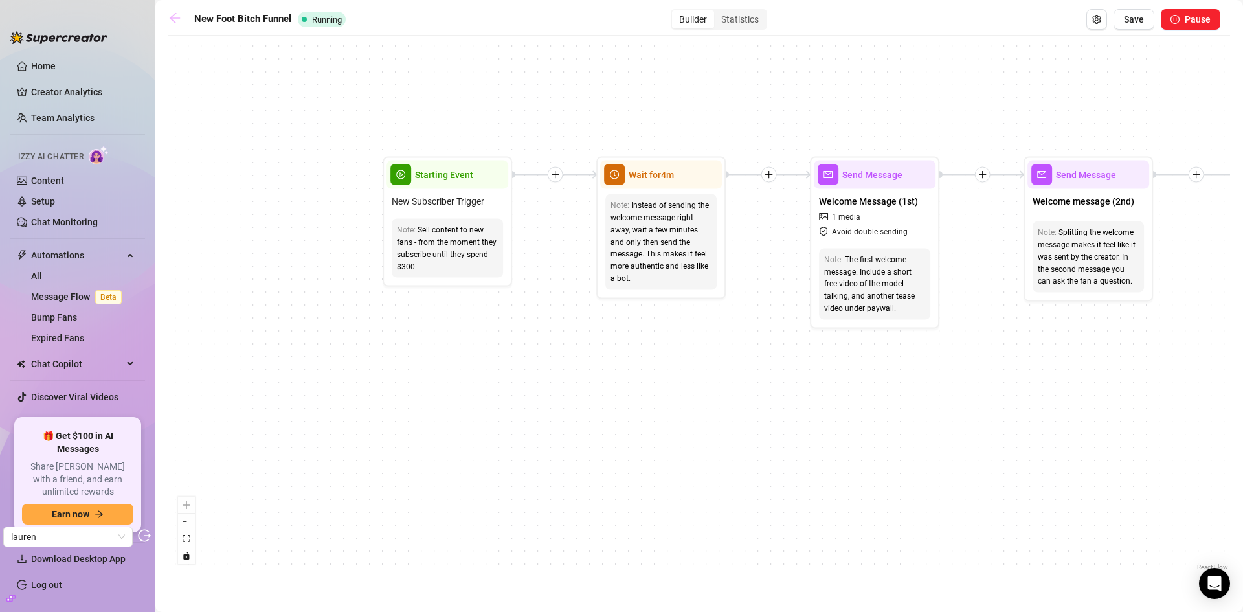
click at [179, 17] on icon "arrow-left" at bounding box center [174, 18] width 13 height 13
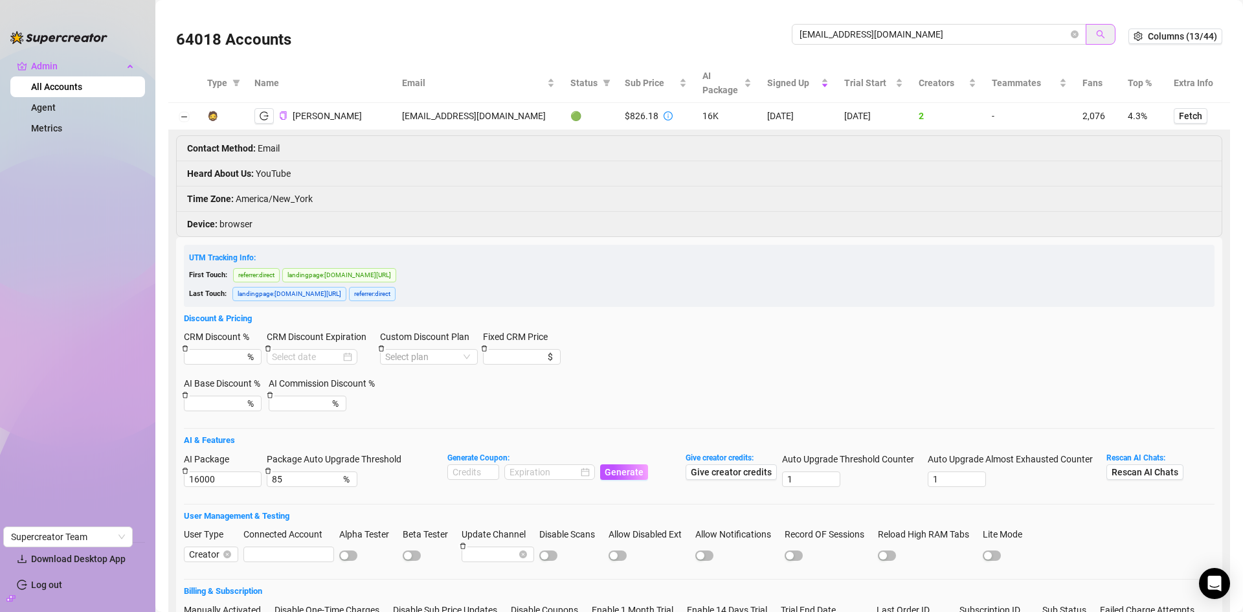
click at [1099, 31] on button "button" at bounding box center [1101, 34] width 30 height 21
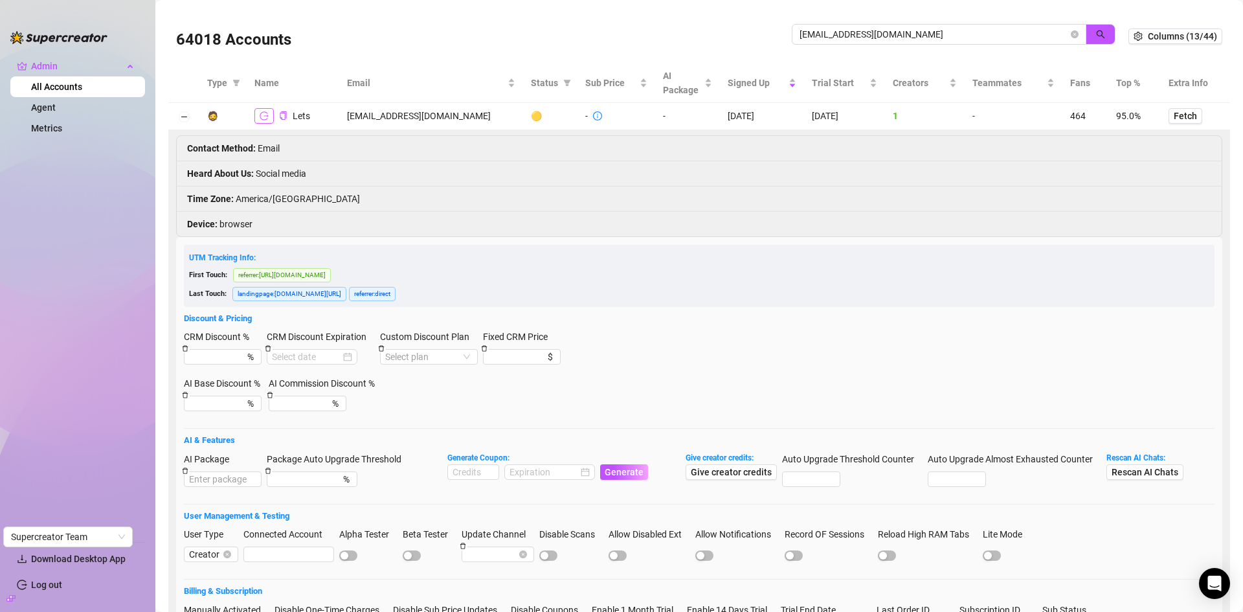
type input "[EMAIL_ADDRESS][DOMAIN_NAME]"
click at [264, 114] on icon "logout" at bounding box center [264, 115] width 9 height 9
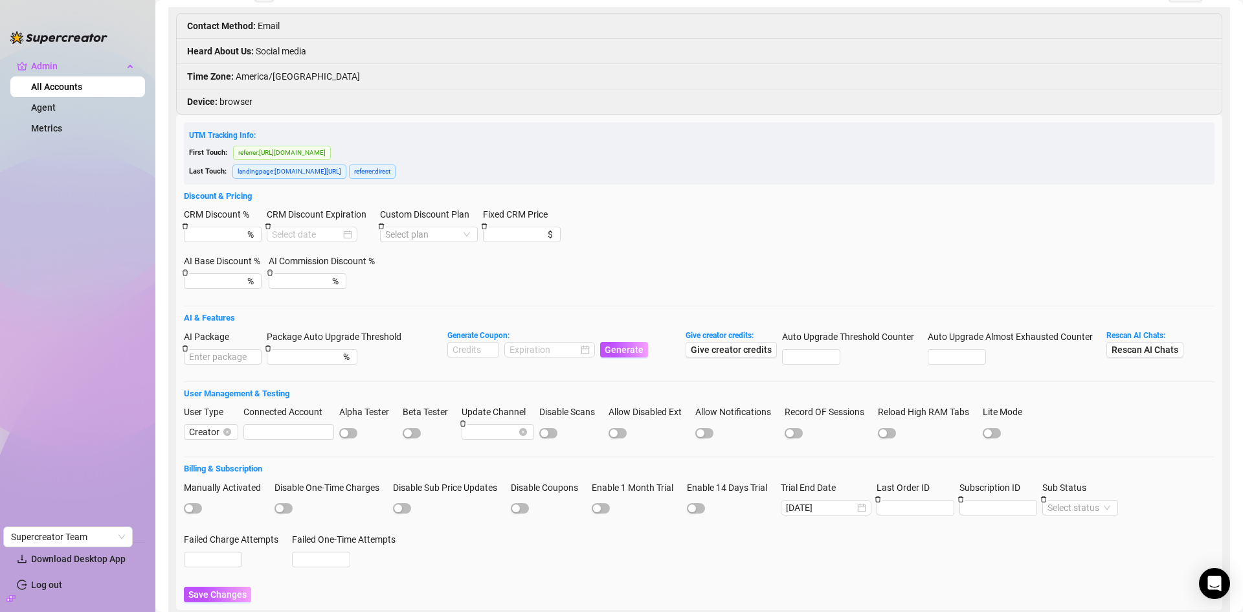
scroll to position [185, 0]
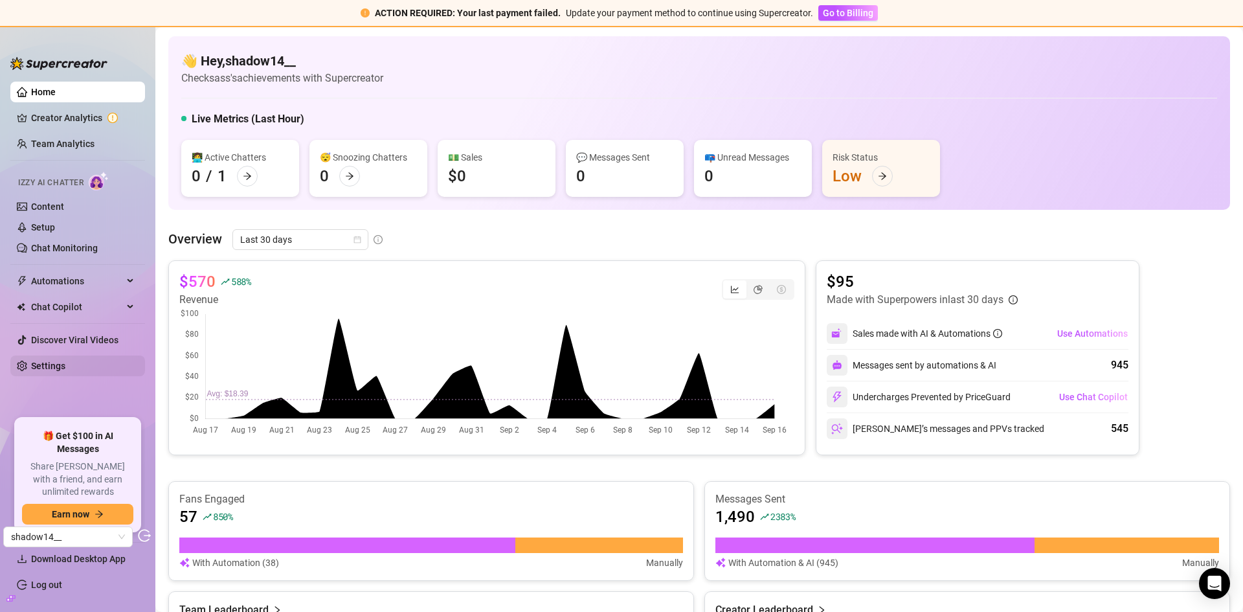
click at [65, 361] on link "Settings" at bounding box center [48, 366] width 34 height 10
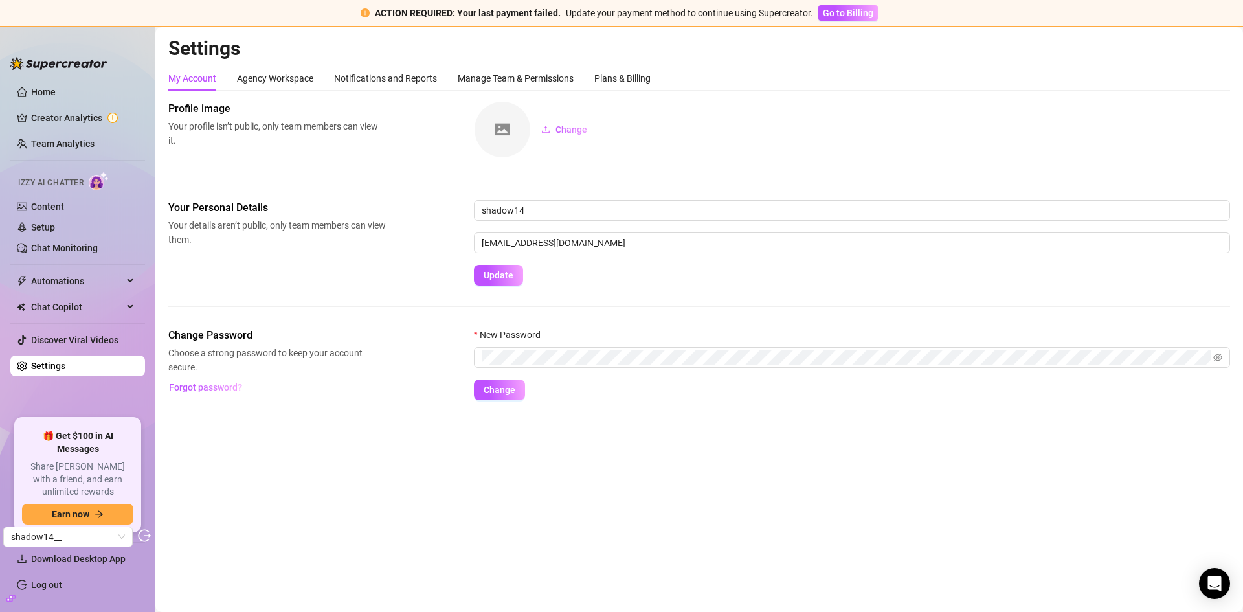
click at [95, 117] on link "Creator Analytics" at bounding box center [83, 118] width 104 height 21
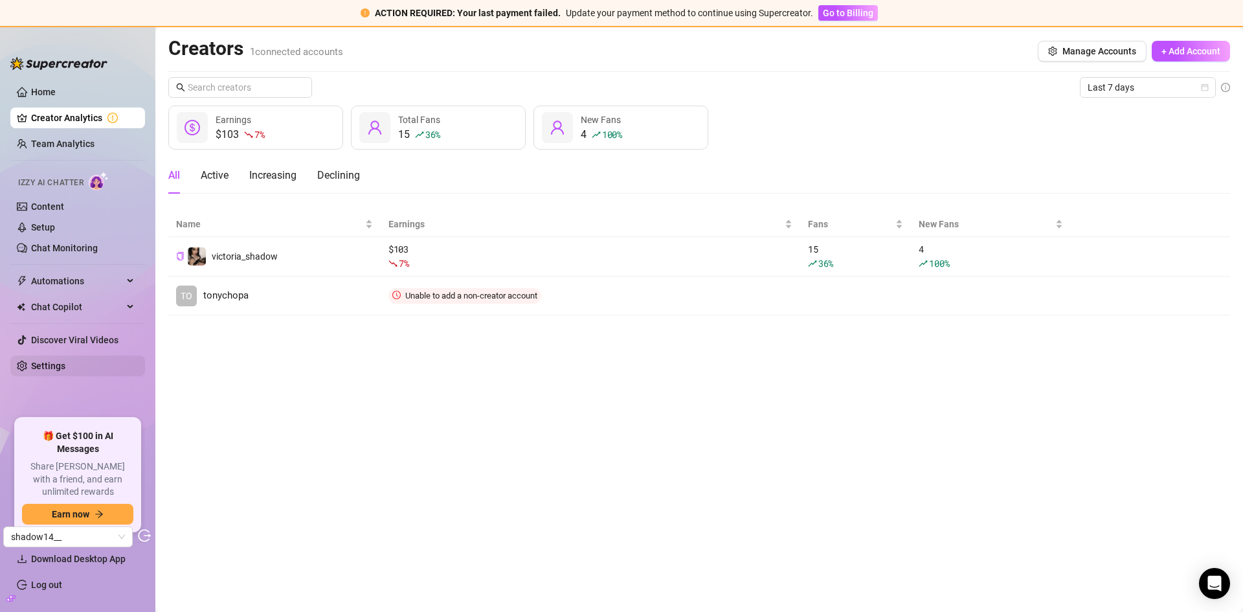
click at [53, 367] on link "Settings" at bounding box center [48, 366] width 34 height 10
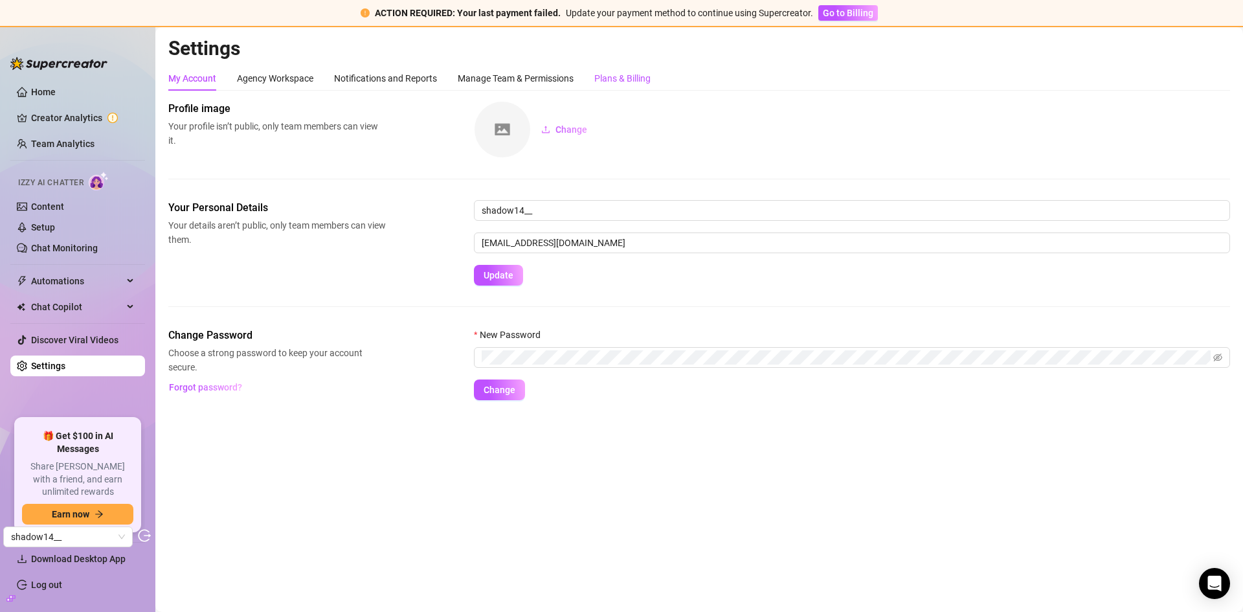
click at [651, 80] on div "Plans & Billing" at bounding box center [623, 78] width 56 height 14
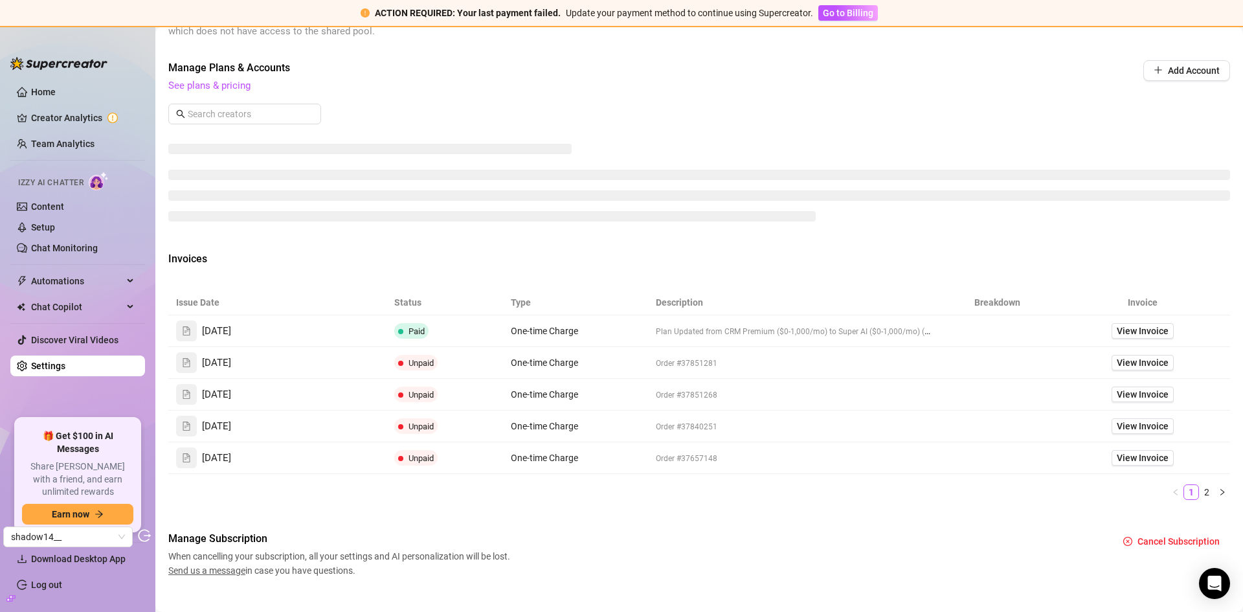
scroll to position [453, 0]
click at [1126, 330] on span "View Invoice" at bounding box center [1143, 330] width 52 height 14
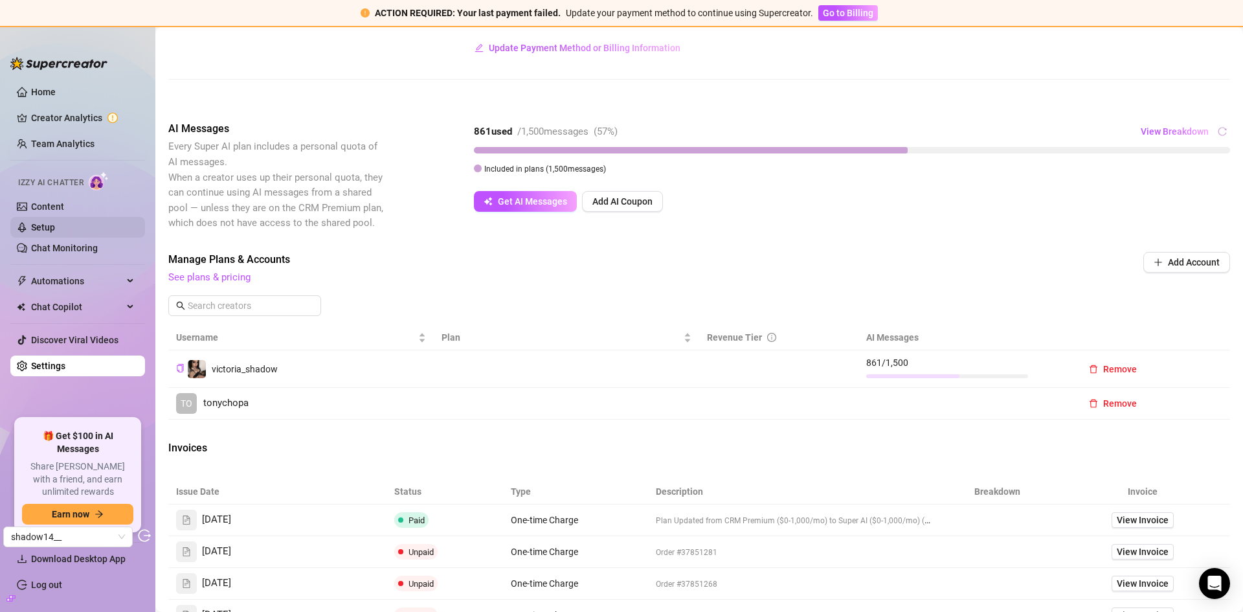
scroll to position [258, 0]
drag, startPoint x: 58, startPoint y: 221, endPoint x: 60, endPoint y: 214, distance: 7.4
click at [55, 222] on link "Setup" at bounding box center [43, 227] width 24 height 10
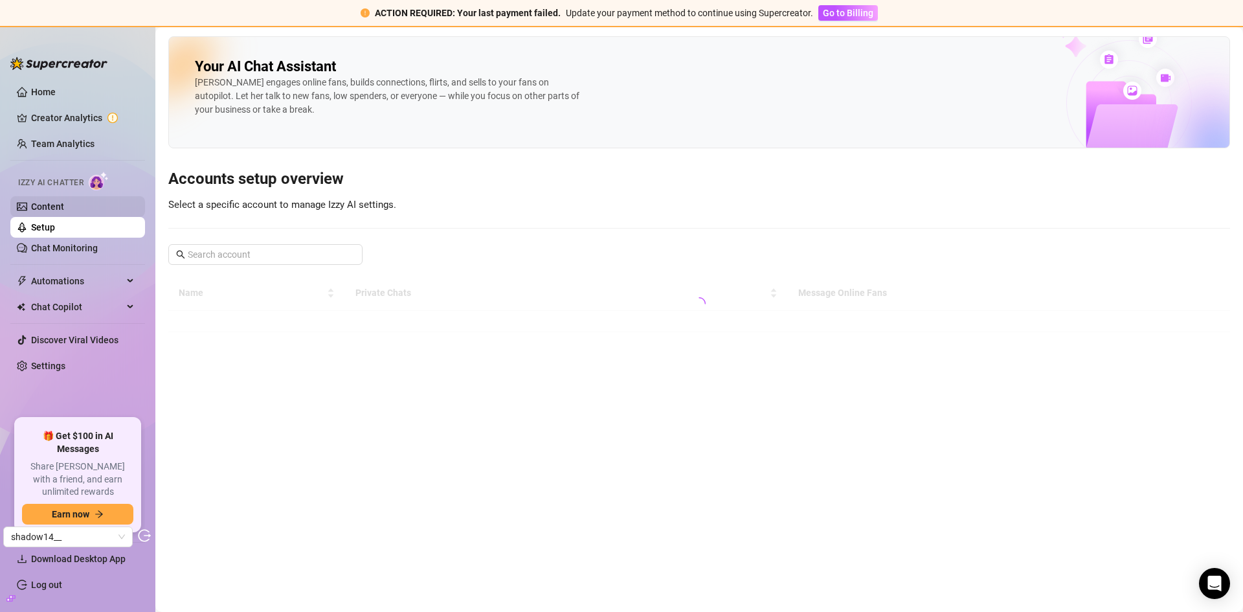
click at [60, 212] on link "Content" at bounding box center [47, 206] width 33 height 10
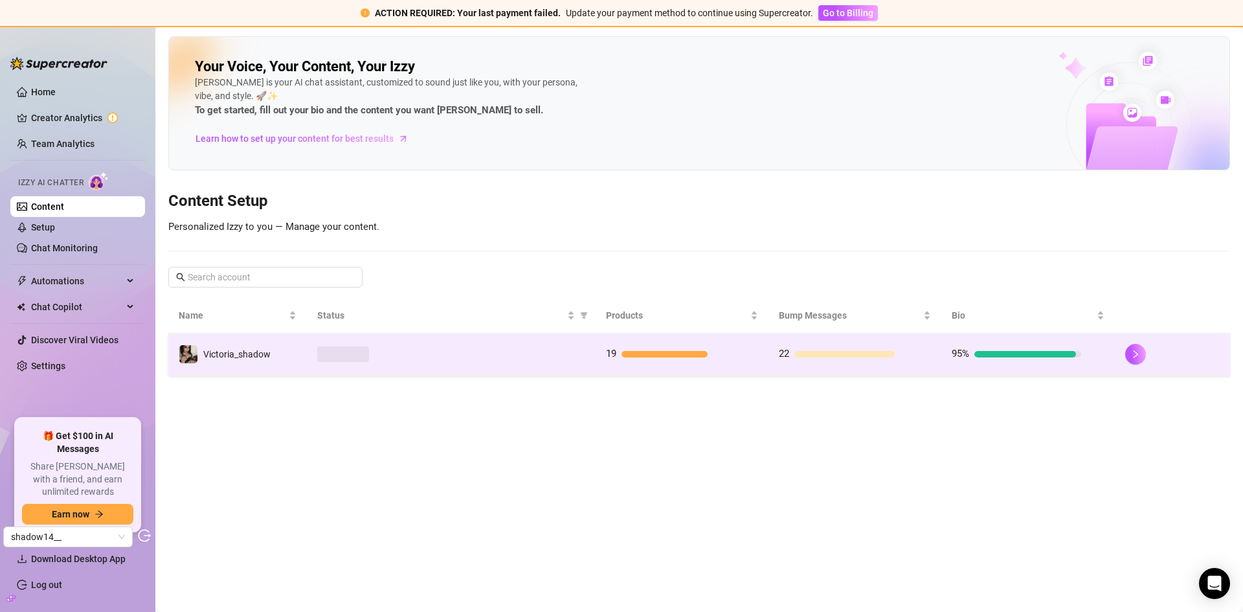
click at [499, 361] on div at bounding box center [451, 354] width 268 height 16
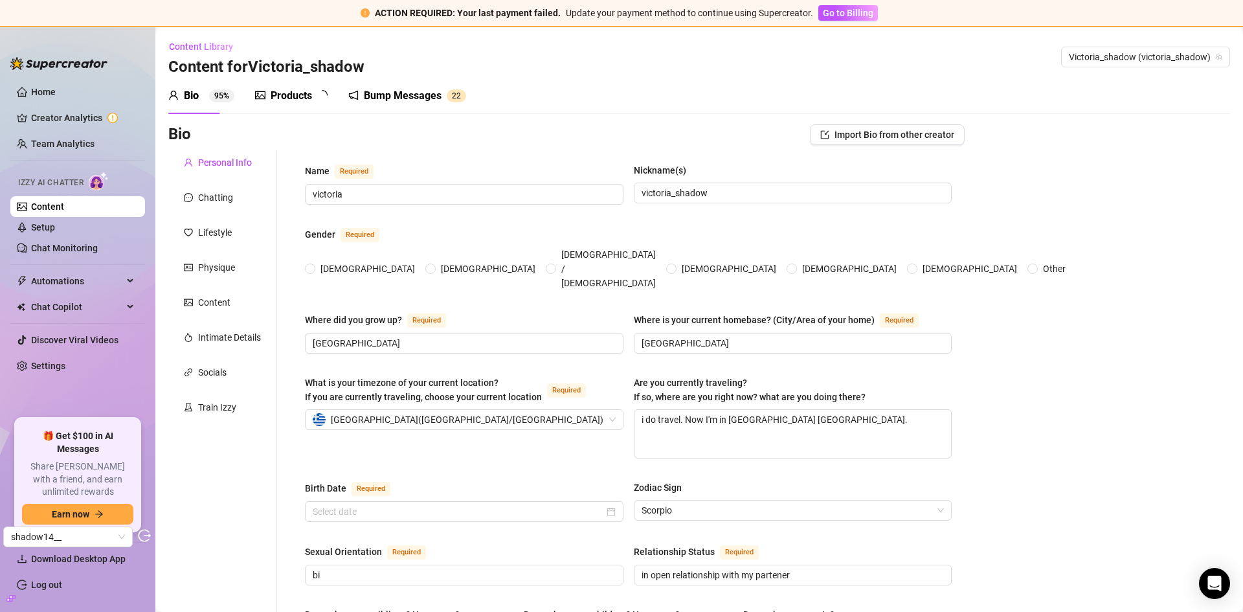
radio input "true"
type input "[DATE]"
click at [391, 96] on div "Bump Messages" at bounding box center [412, 96] width 78 height 16
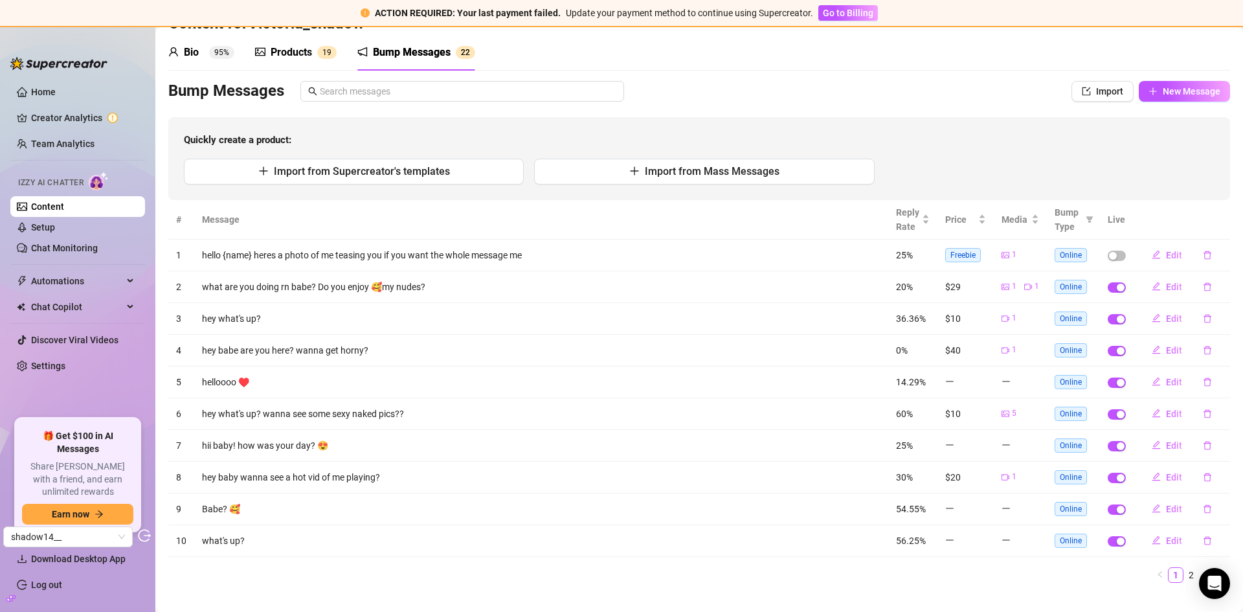
scroll to position [63, 0]
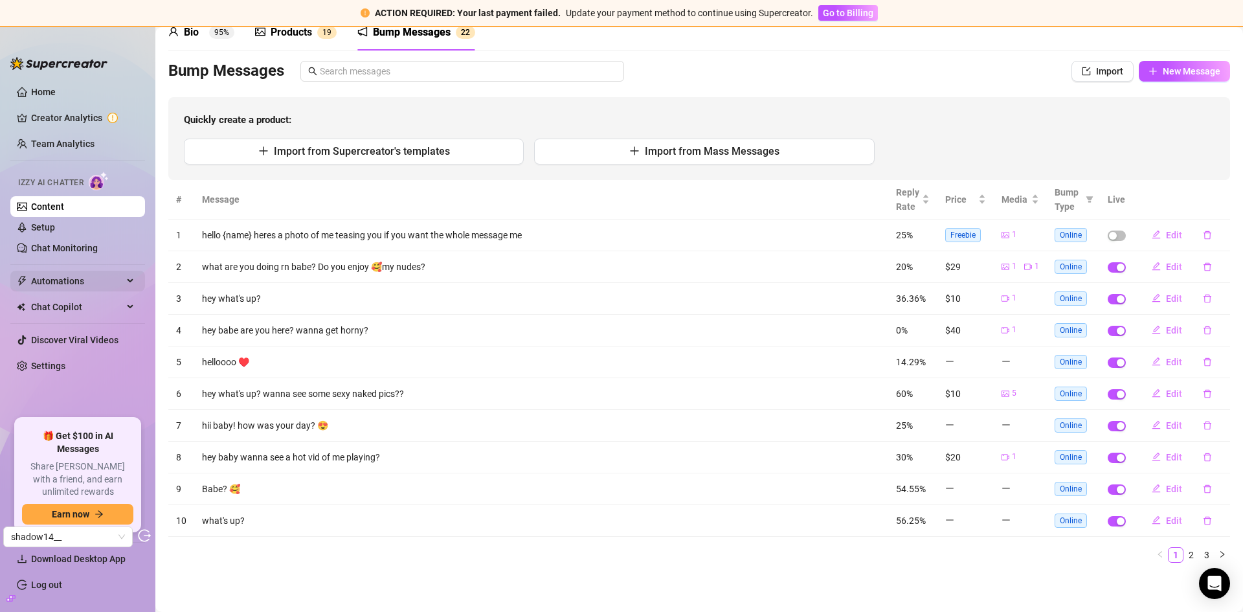
click at [84, 277] on span "Automations" at bounding box center [77, 281] width 92 height 21
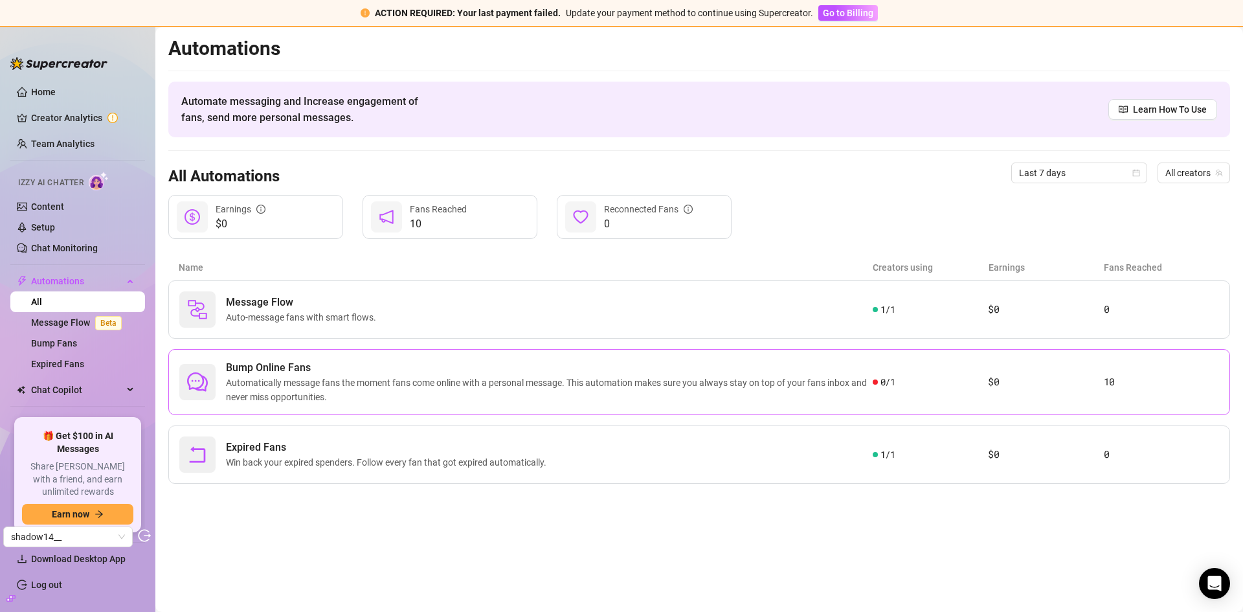
click at [392, 395] on span "Automatically message fans the moment fans come online with a personal message.…" at bounding box center [549, 390] width 647 height 28
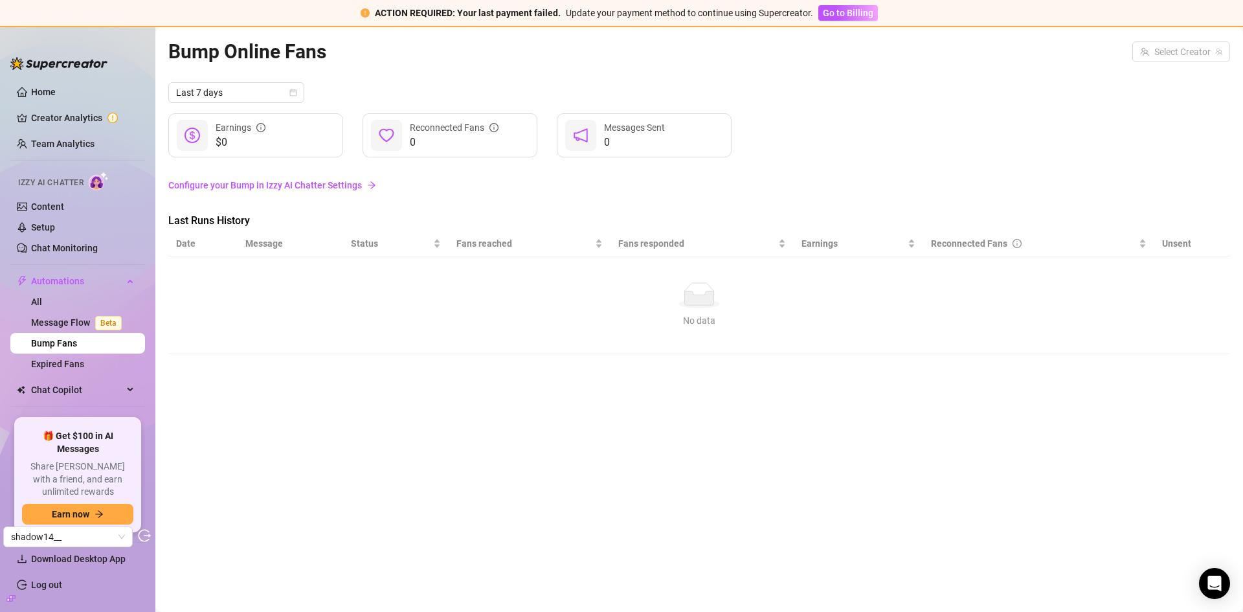
click at [1183, 65] on div "Bump Online Fans Select Creator" at bounding box center [699, 51] width 1062 height 30
click at [1183, 51] on input "search" at bounding box center [1175, 51] width 71 height 19
click at [1112, 83] on span "Victoria_shadow" at bounding box center [1108, 78] width 67 height 14
